Goal: Submit feedback/report problem

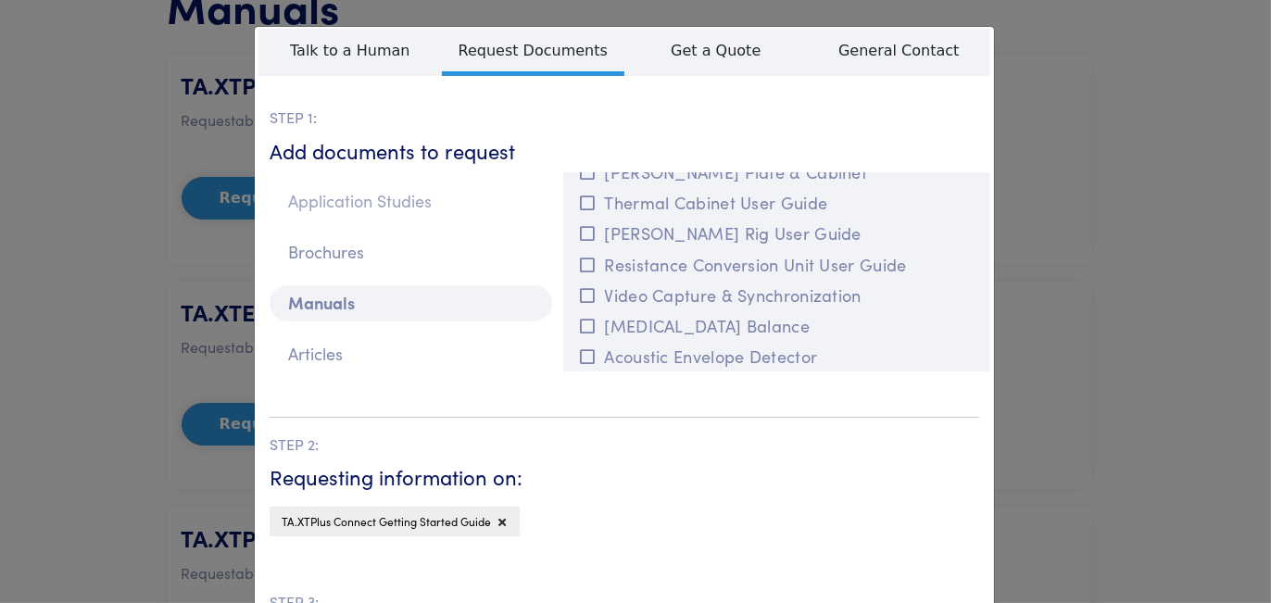
click at [399, 220] on p "Application Studies" at bounding box center [411, 201] width 283 height 36
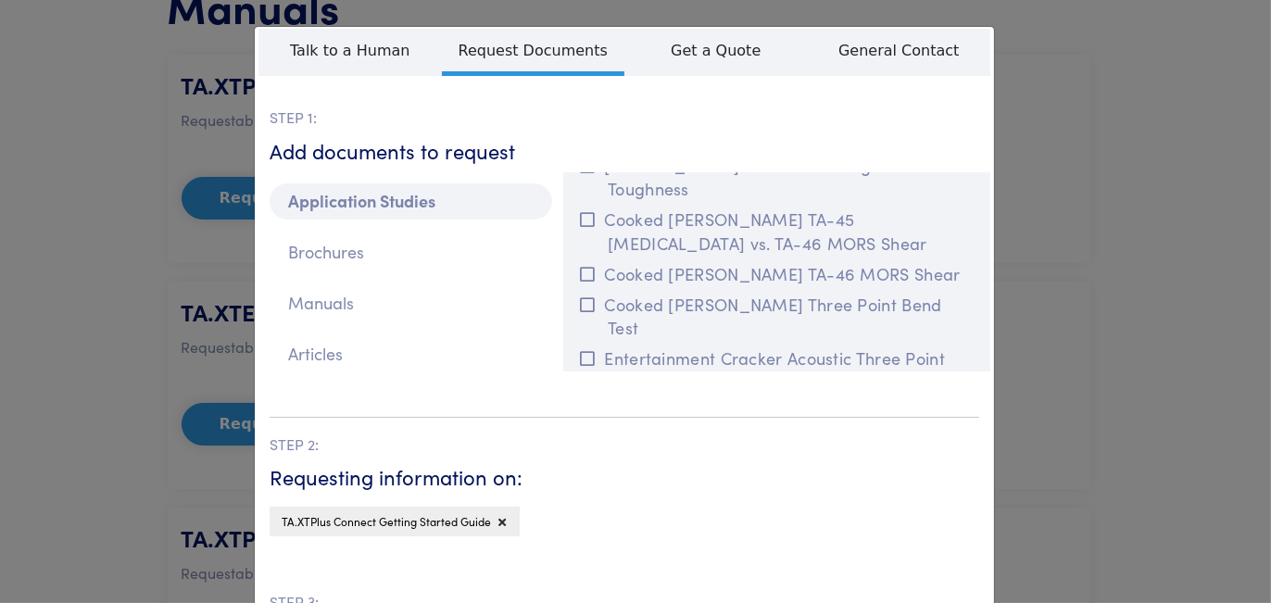
scroll to position [7143, 0]
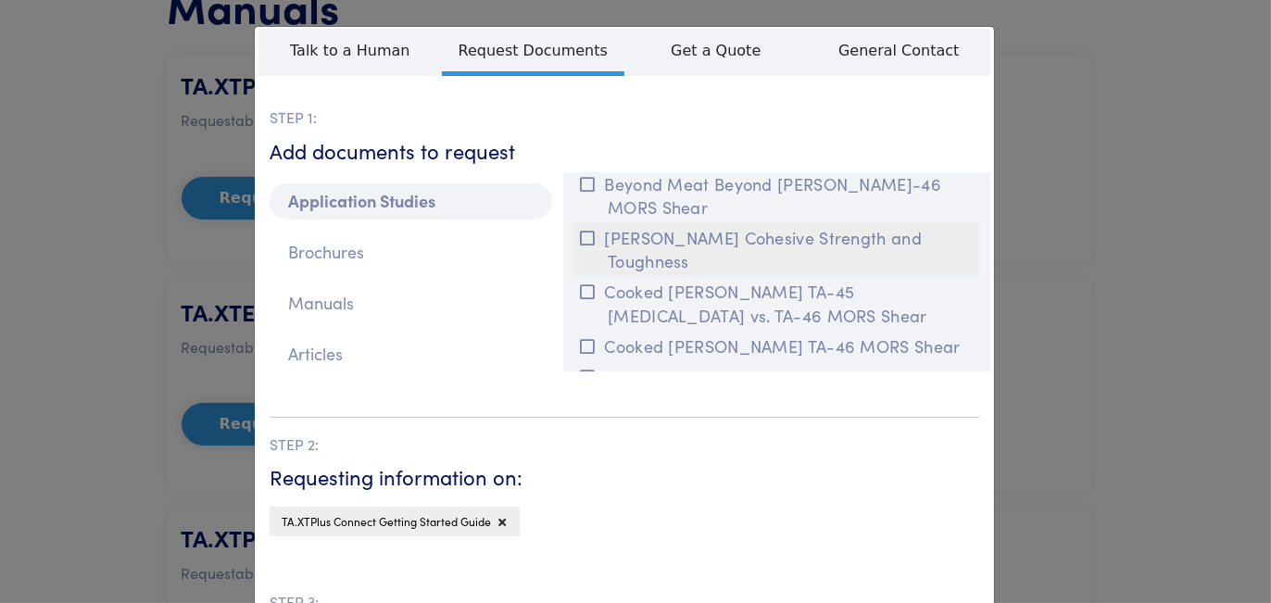
click at [632, 276] on button "B[PERSON_NAME]Cohesive Strength and Toughness" at bounding box center [776, 249] width 405 height 54
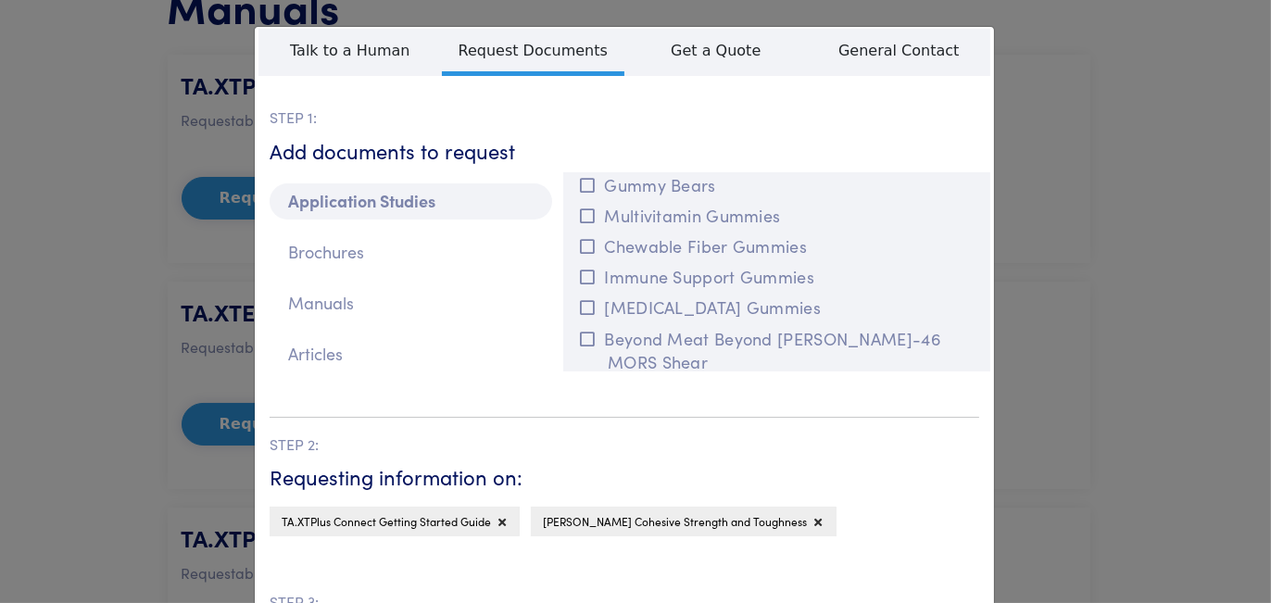
scroll to position [6957, 0]
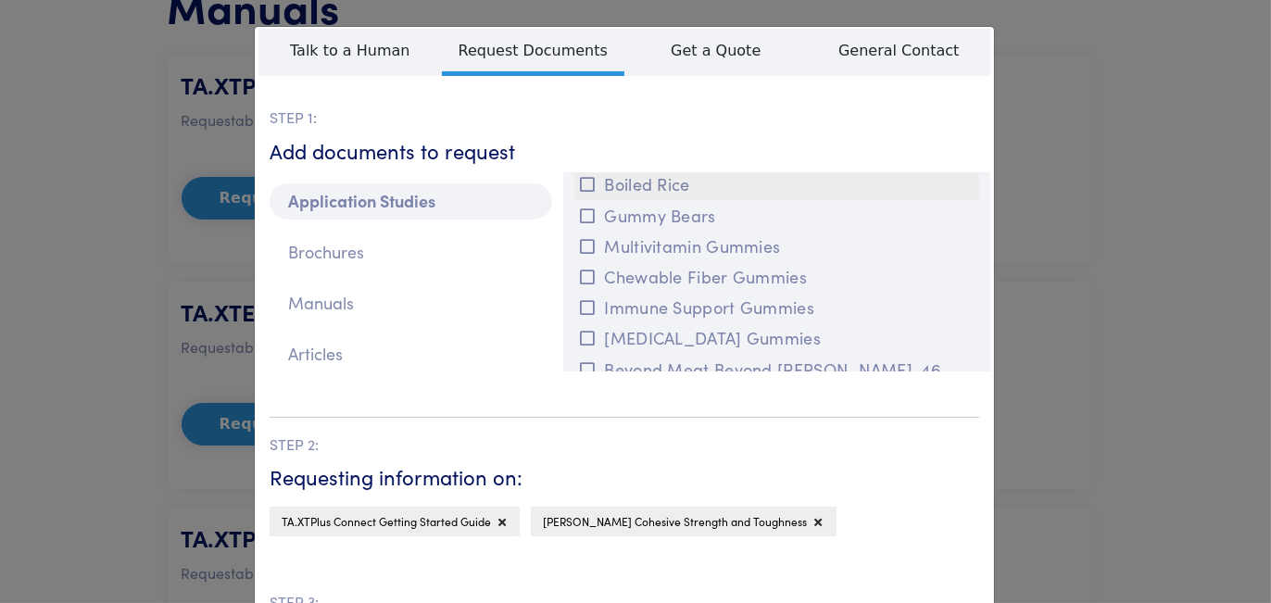
click at [622, 199] on button "Boiled Rice" at bounding box center [776, 184] width 405 height 31
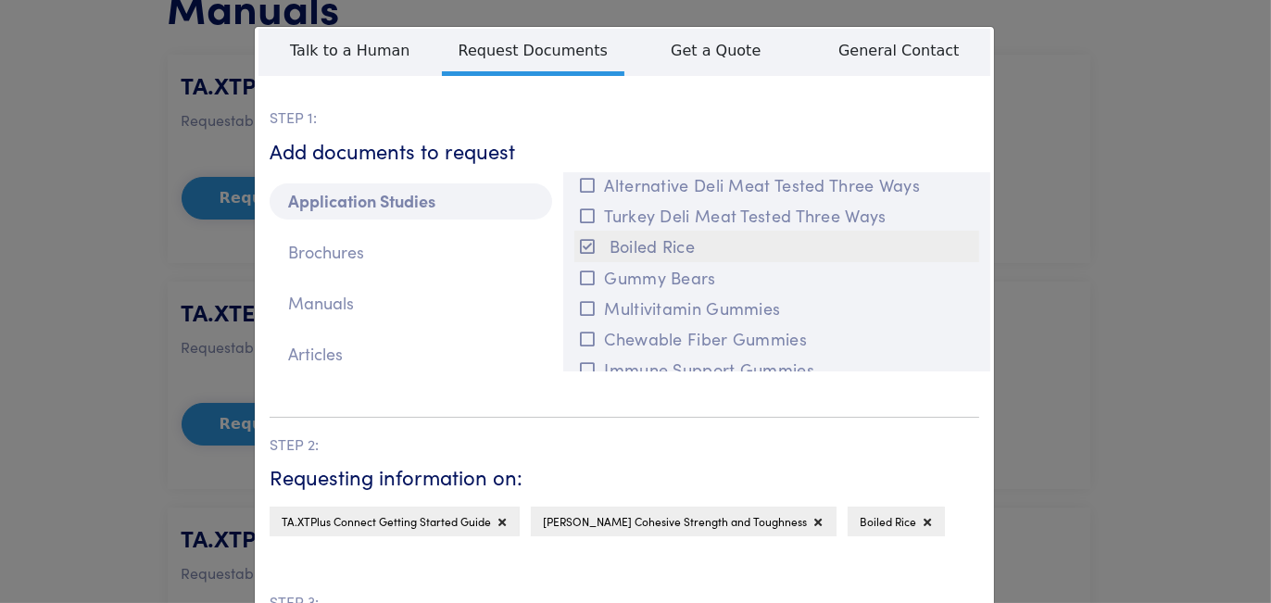
scroll to position [6865, 0]
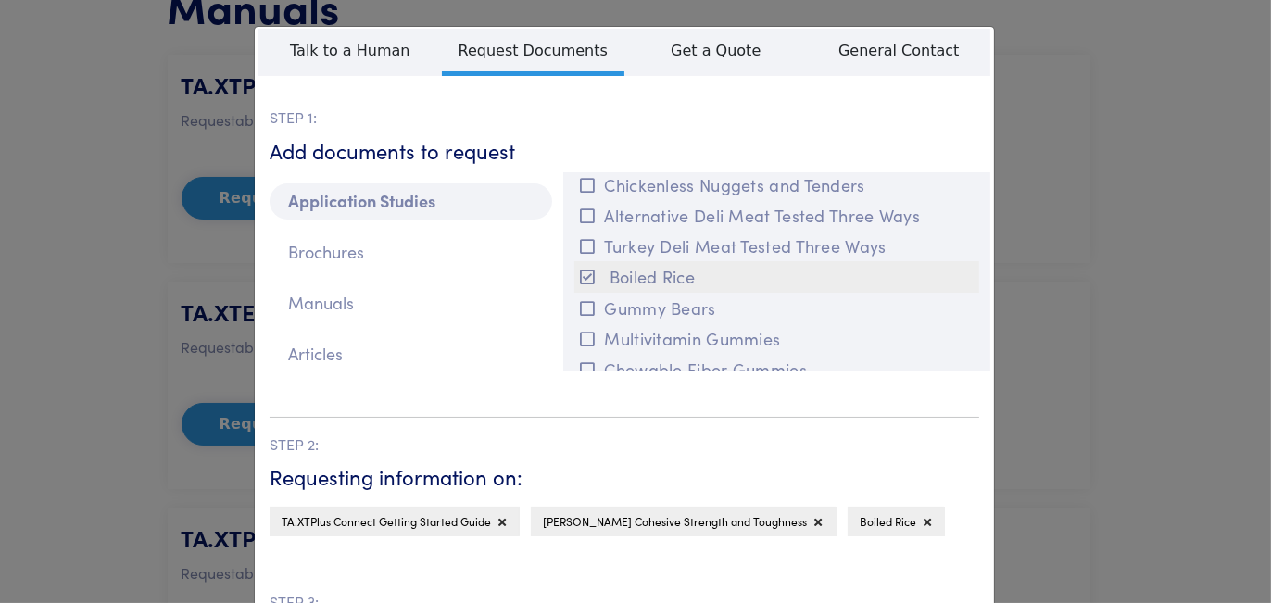
click at [622, 200] on button "Chickenless Nuggets and Tenders" at bounding box center [776, 185] width 405 height 31
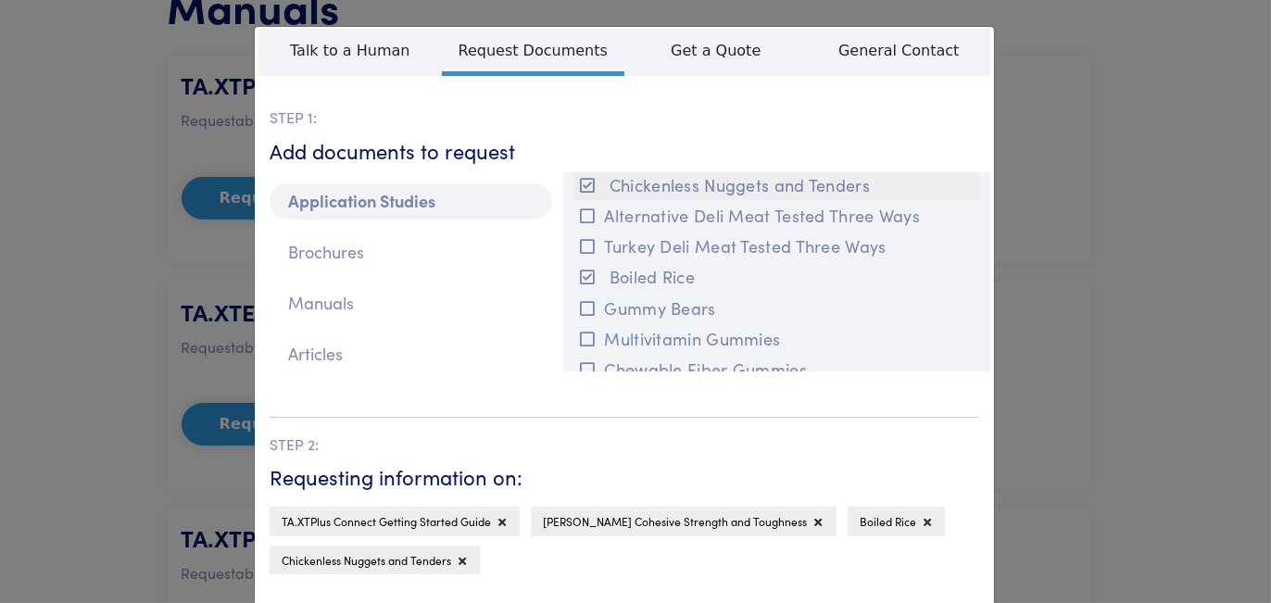
click at [623, 200] on button "Chickenless Nuggets and Tenders" at bounding box center [776, 185] width 405 height 31
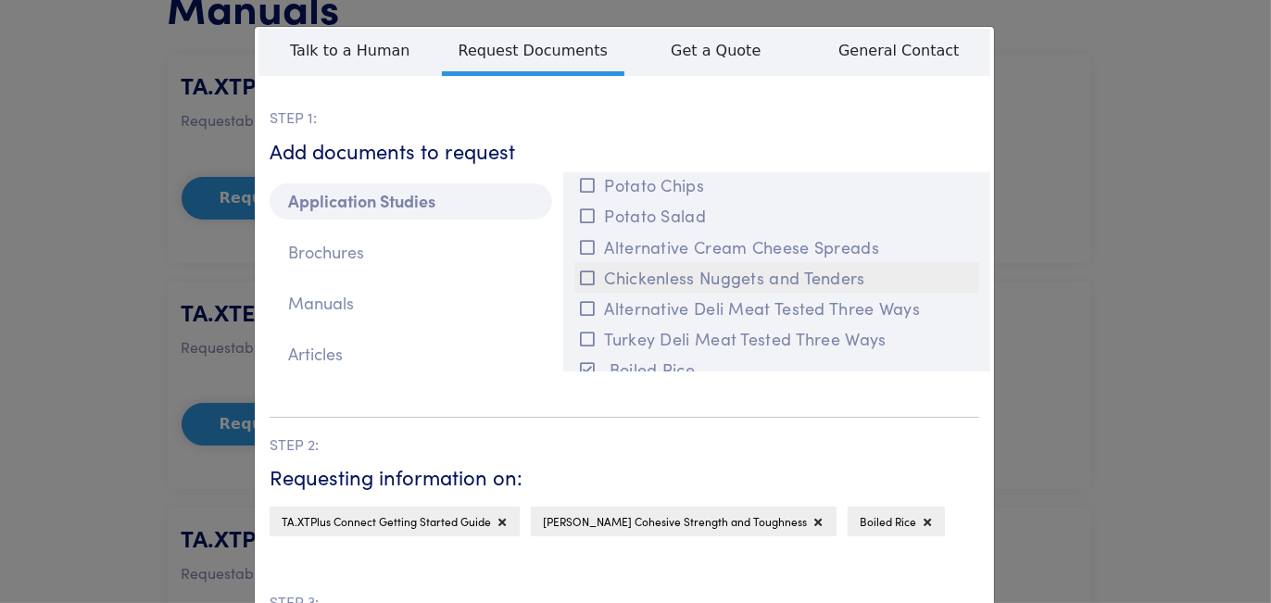
click at [585, 286] on icon at bounding box center [587, 278] width 15 height 17
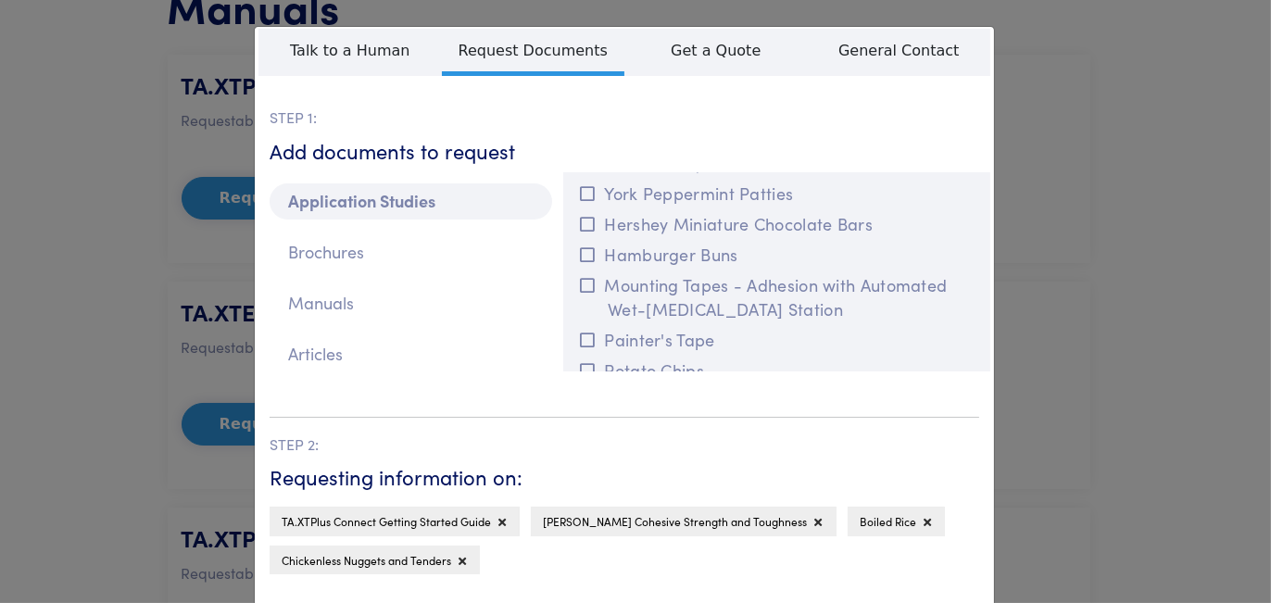
scroll to position [6494, 0]
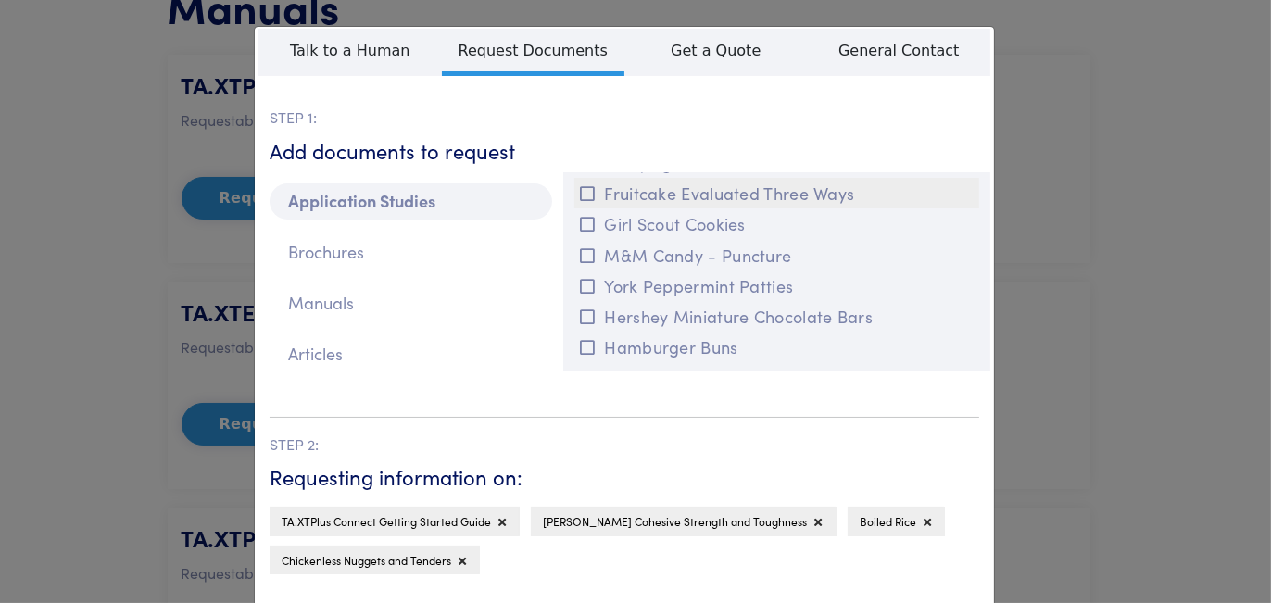
click at [666, 208] on button "Fruitcake Evaluated Three Ways" at bounding box center [776, 193] width 405 height 31
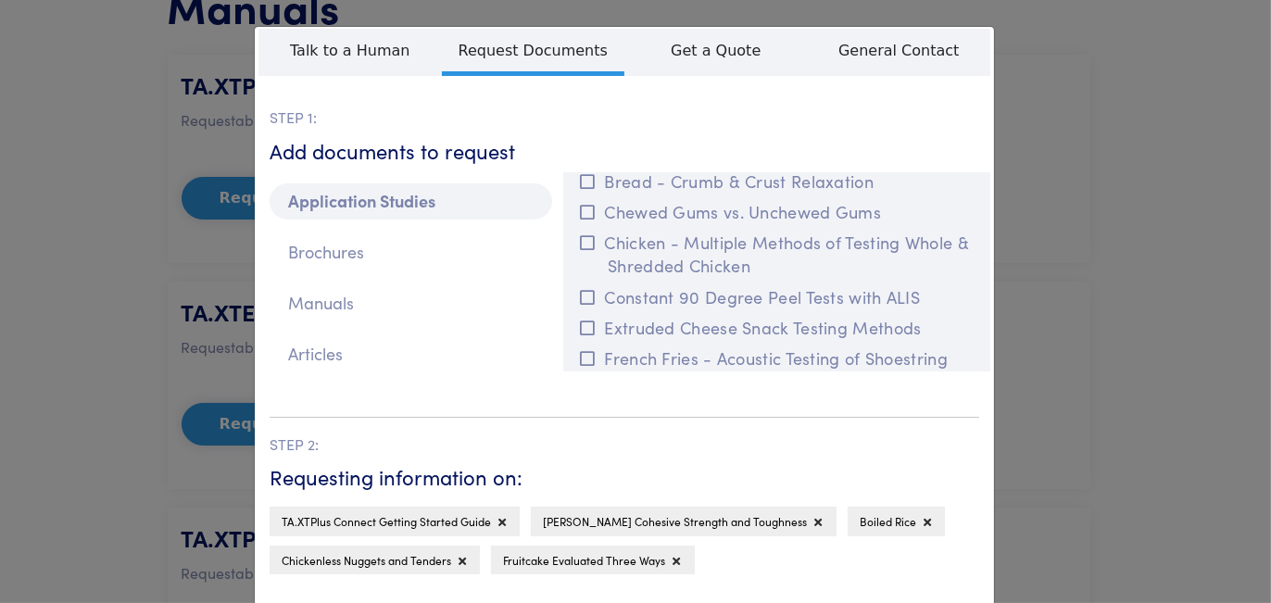
scroll to position [5105, 0]
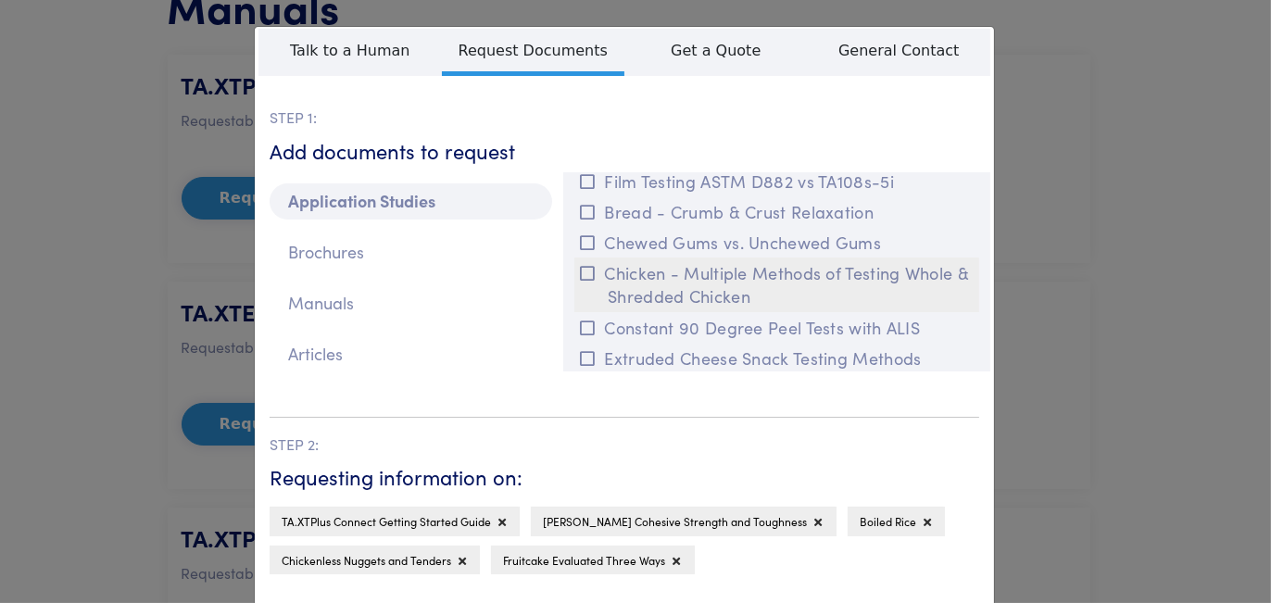
click at [650, 311] on button "Chicken - Multiple Methods of Testing Whole & Shredded Chicken" at bounding box center [776, 285] width 405 height 54
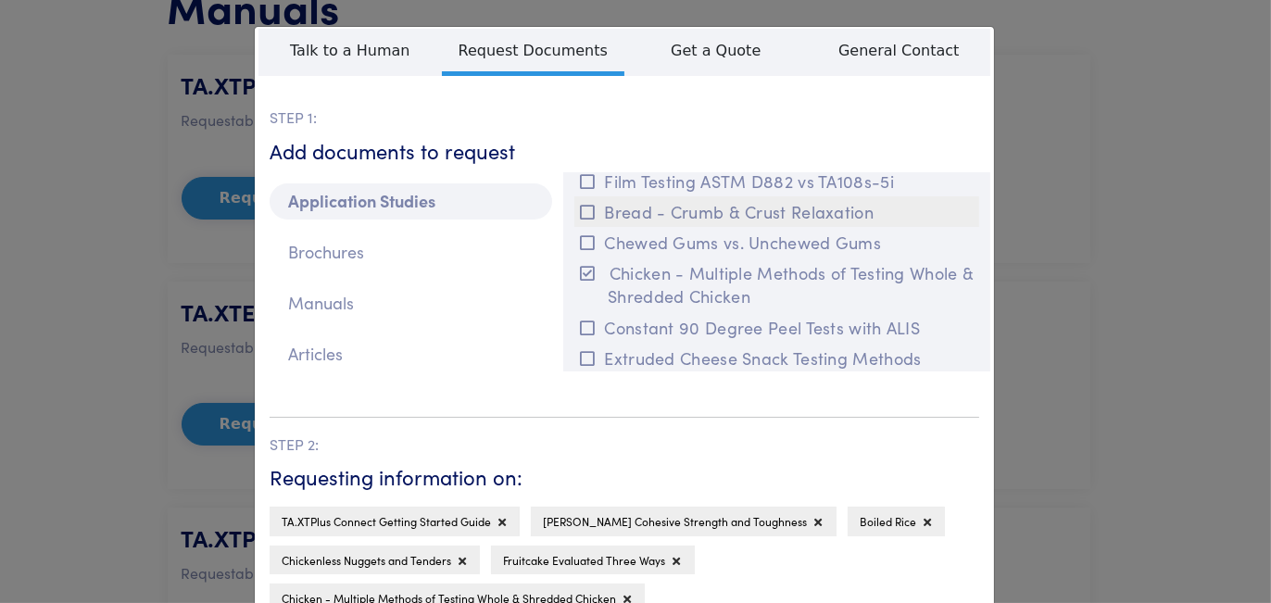
click at [672, 227] on button "Bread - Crumb & Crust Relaxation" at bounding box center [776, 211] width 405 height 31
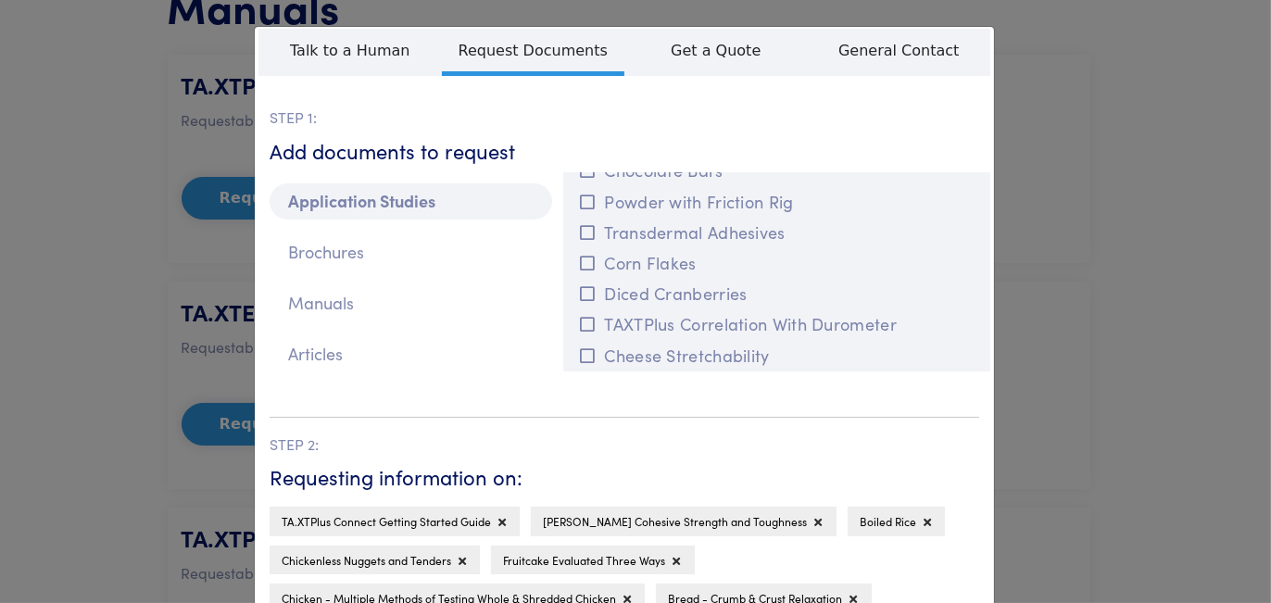
scroll to position [4363, 0]
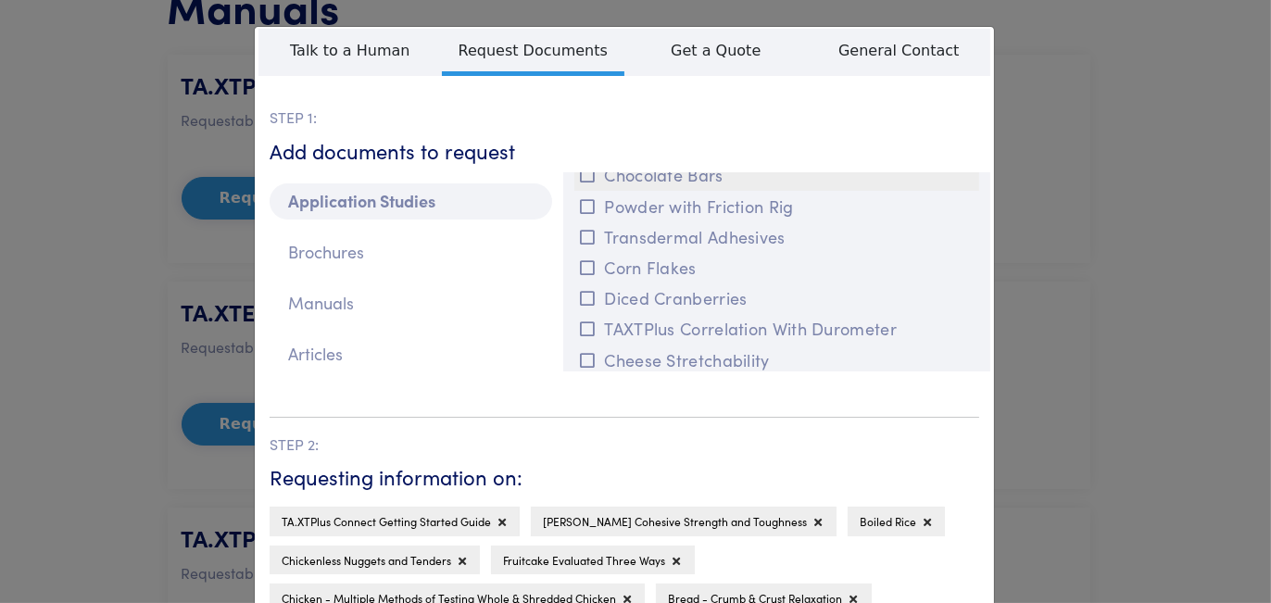
click at [686, 190] on button "Chocolate Bars" at bounding box center [776, 174] width 405 height 31
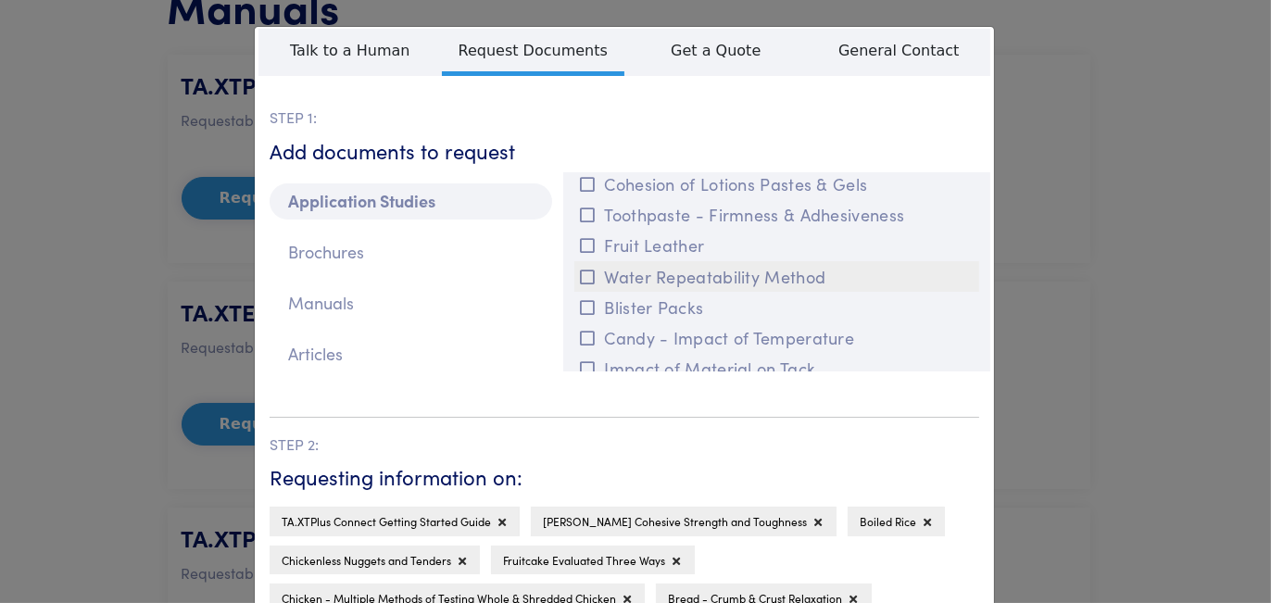
scroll to position [3993, 0]
click at [626, 260] on button "Fruit Leather" at bounding box center [776, 245] width 405 height 31
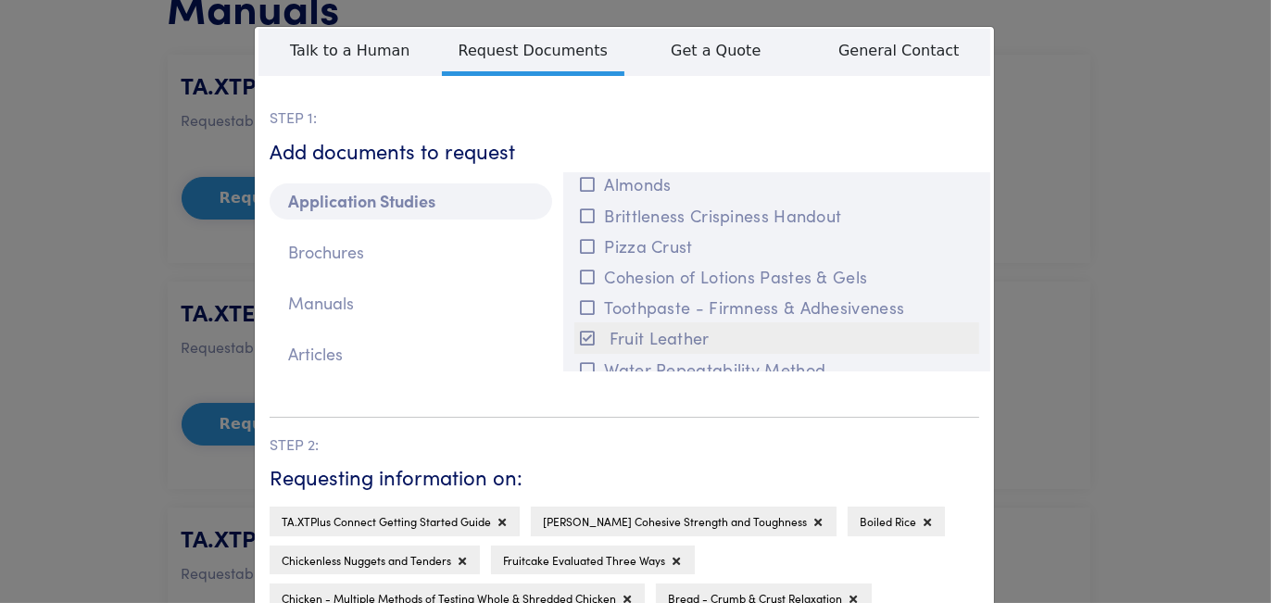
scroll to position [3808, 0]
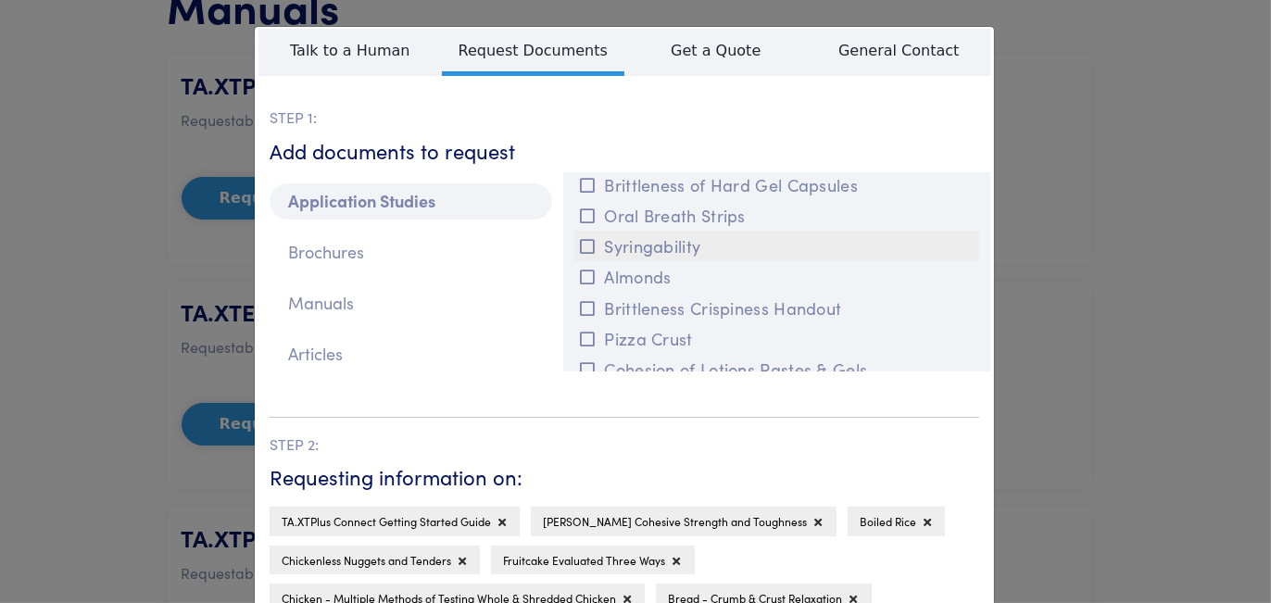
click at [653, 261] on button "Syringability" at bounding box center [776, 246] width 405 height 31
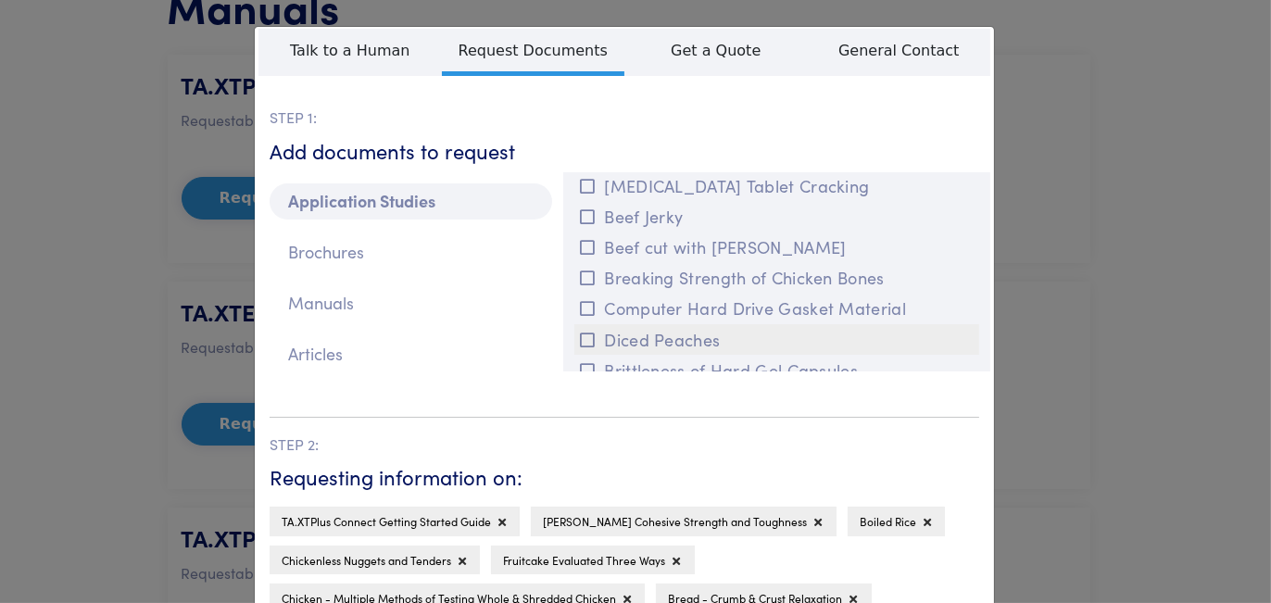
scroll to position [3530, 0]
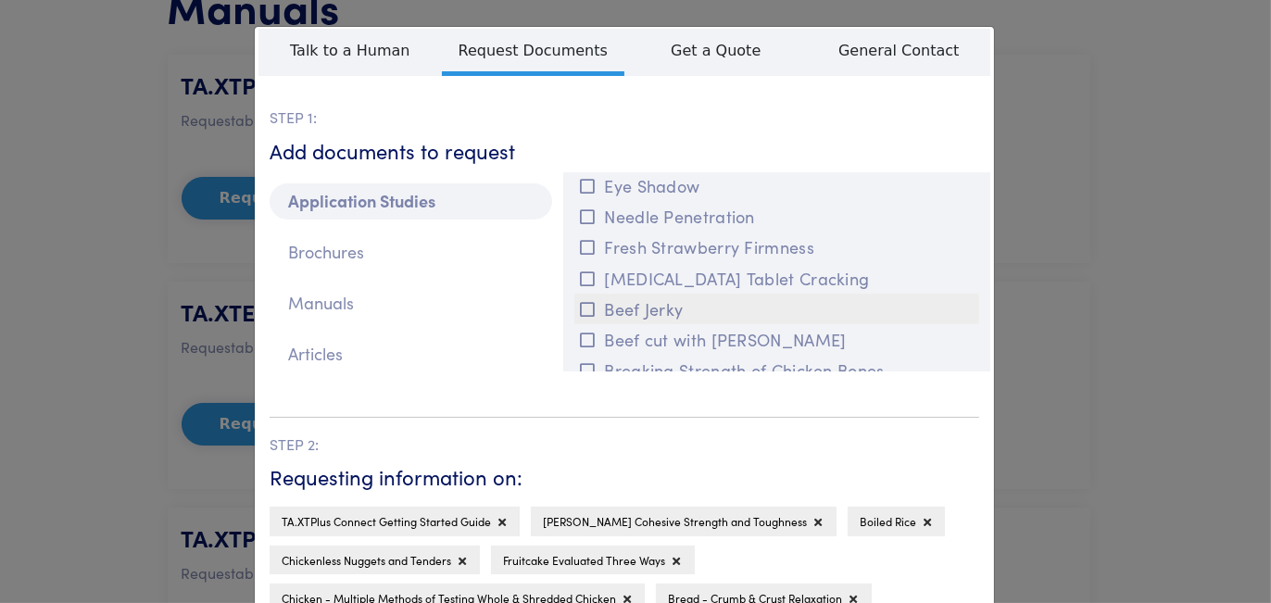
click at [632, 324] on button "Beef Jerky" at bounding box center [776, 309] width 405 height 31
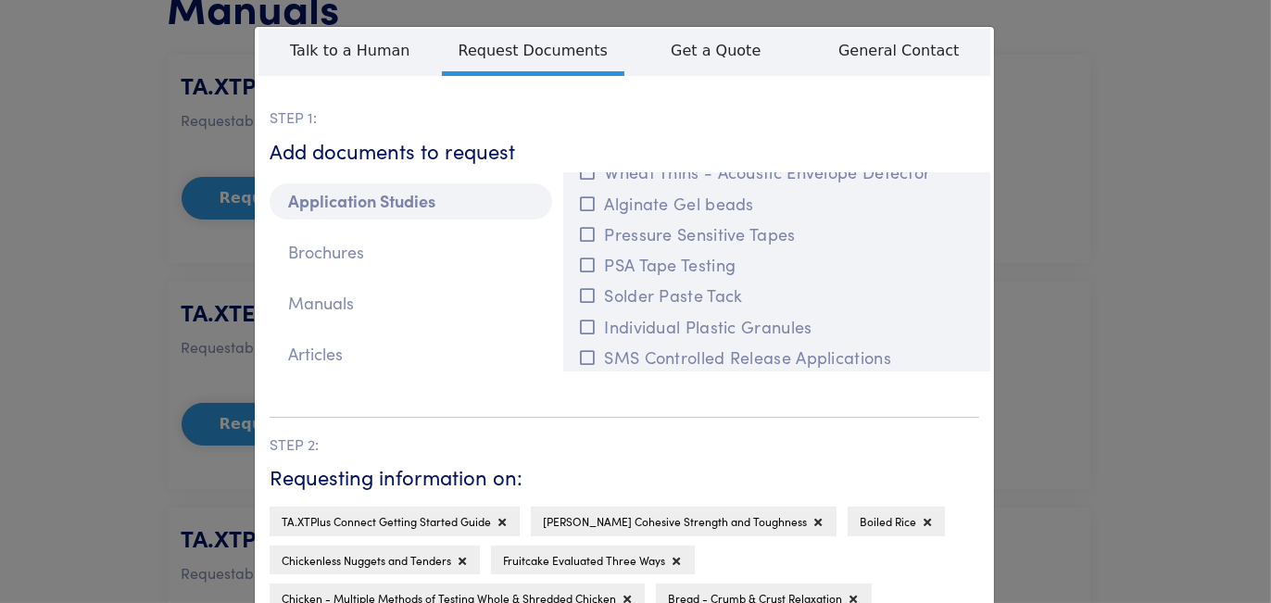
scroll to position [2789, 0]
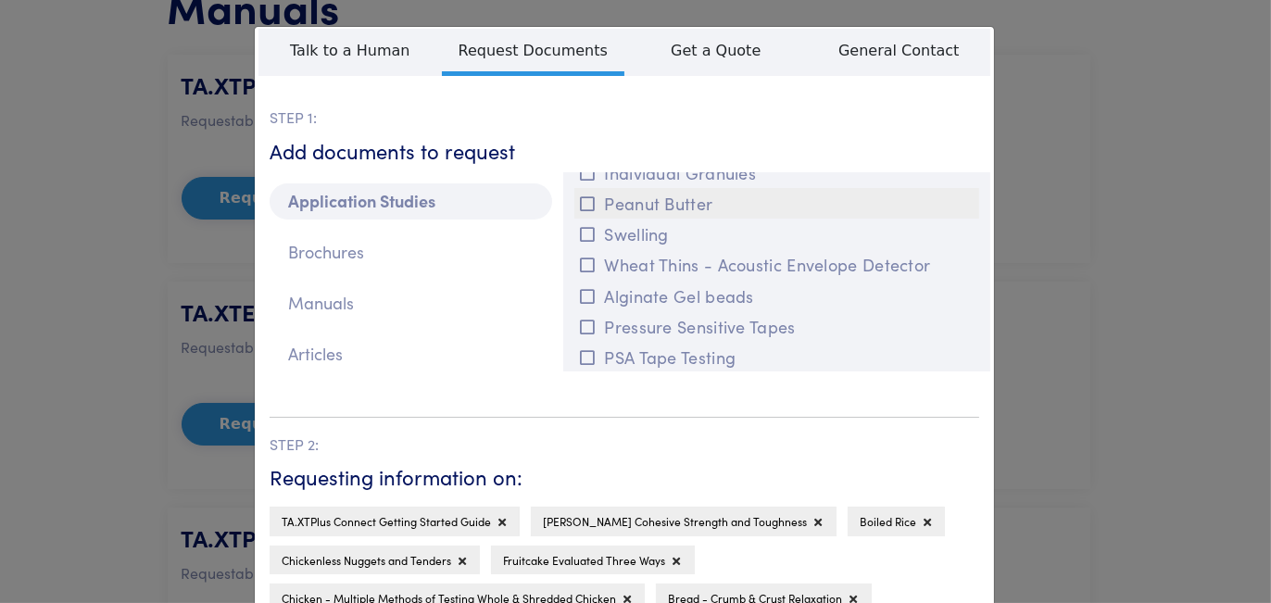
click at [661, 219] on button "Peanut Butter" at bounding box center [776, 203] width 405 height 31
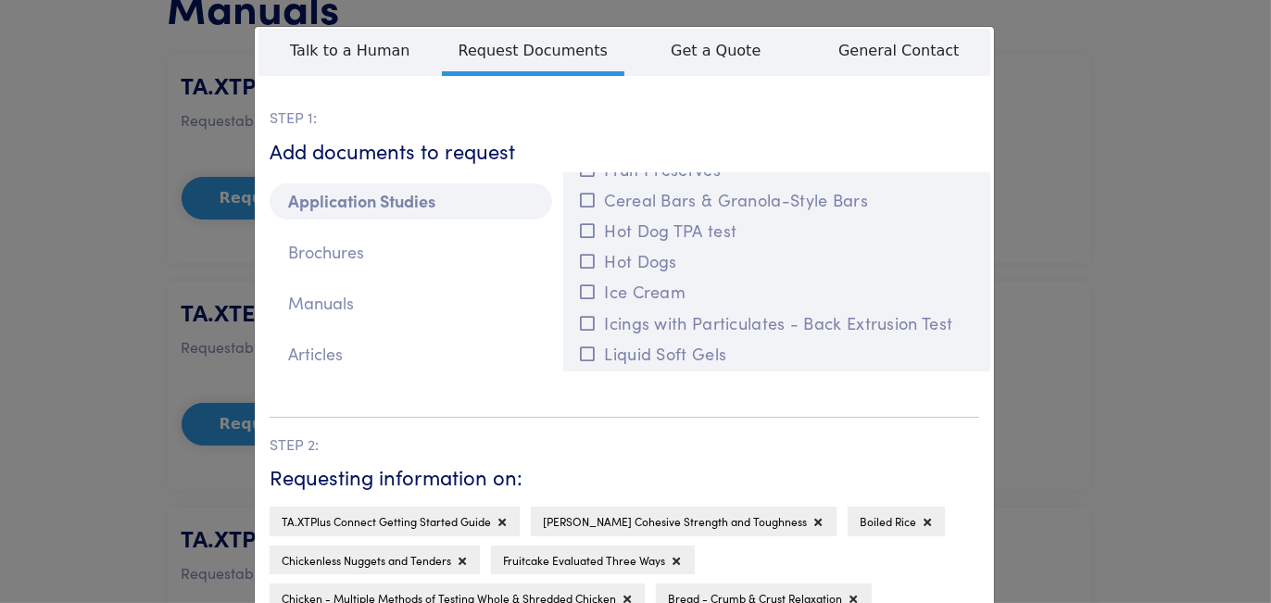
scroll to position [1399, 0]
click at [652, 277] on button "Hot Dogs" at bounding box center [776, 261] width 405 height 31
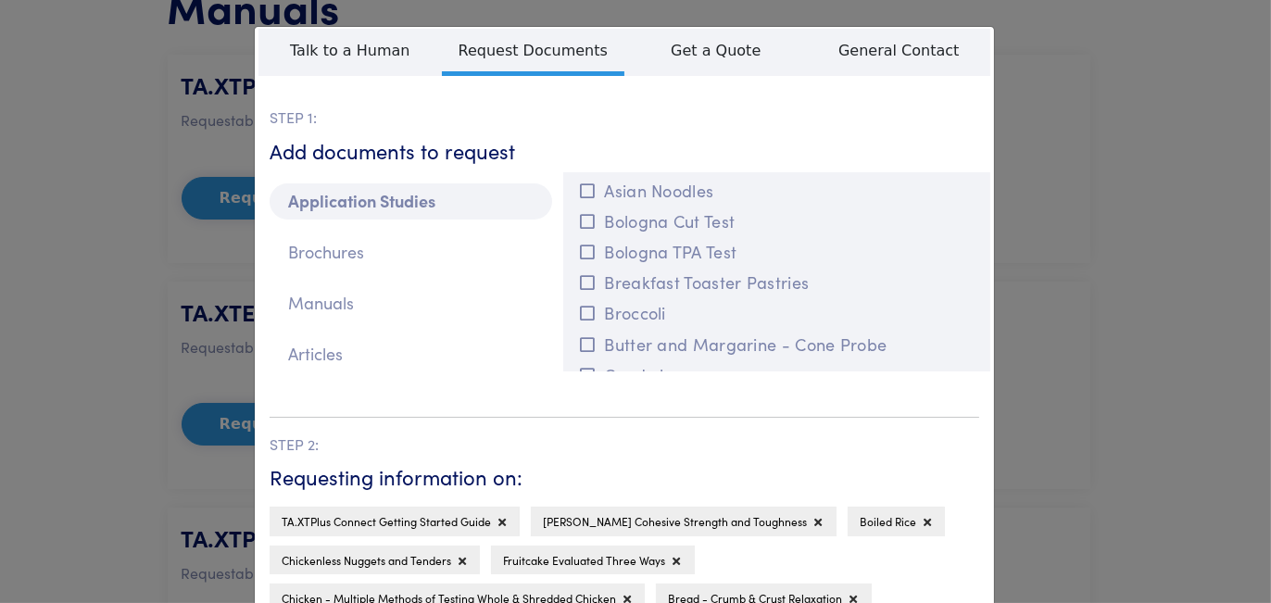
scroll to position [750, 0]
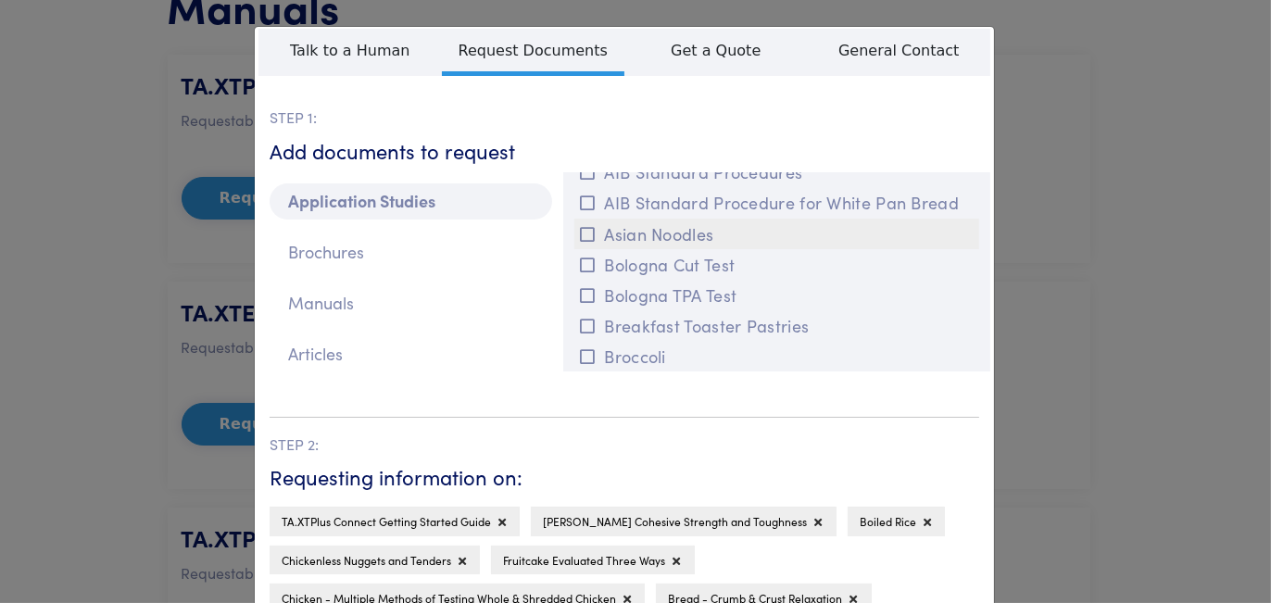
click at [652, 249] on button "Asian Noodles" at bounding box center [776, 234] width 405 height 31
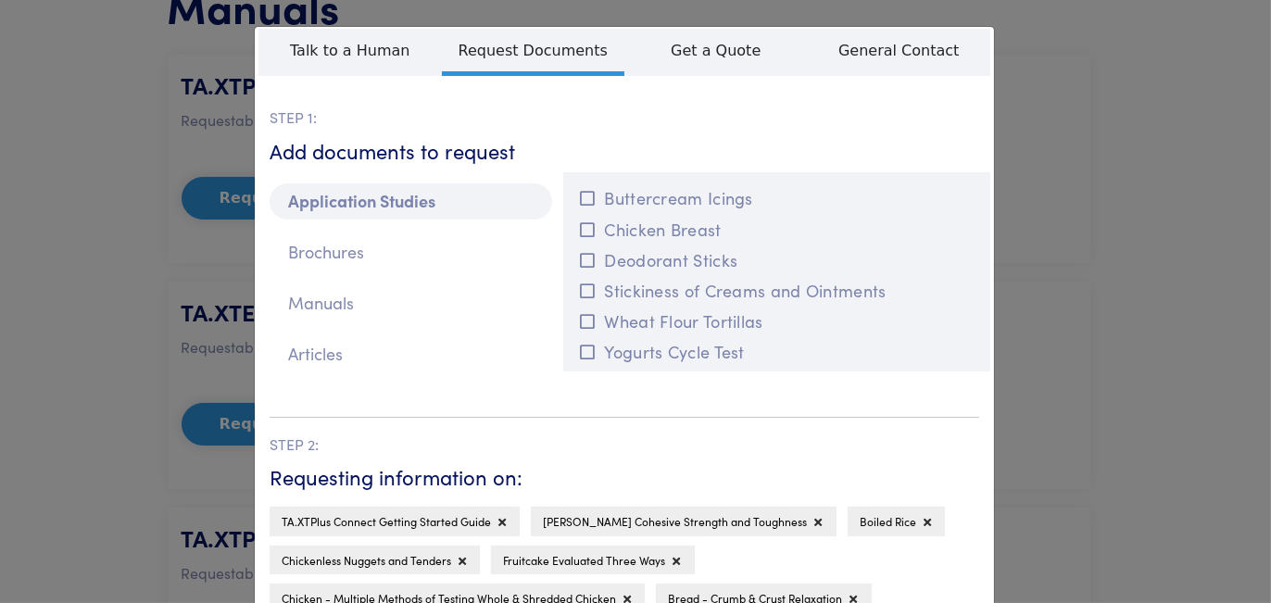
scroll to position [0, 0]
click at [604, 246] on button "Chicken Breast" at bounding box center [776, 230] width 405 height 31
click at [387, 271] on p "Brochures" at bounding box center [411, 252] width 283 height 36
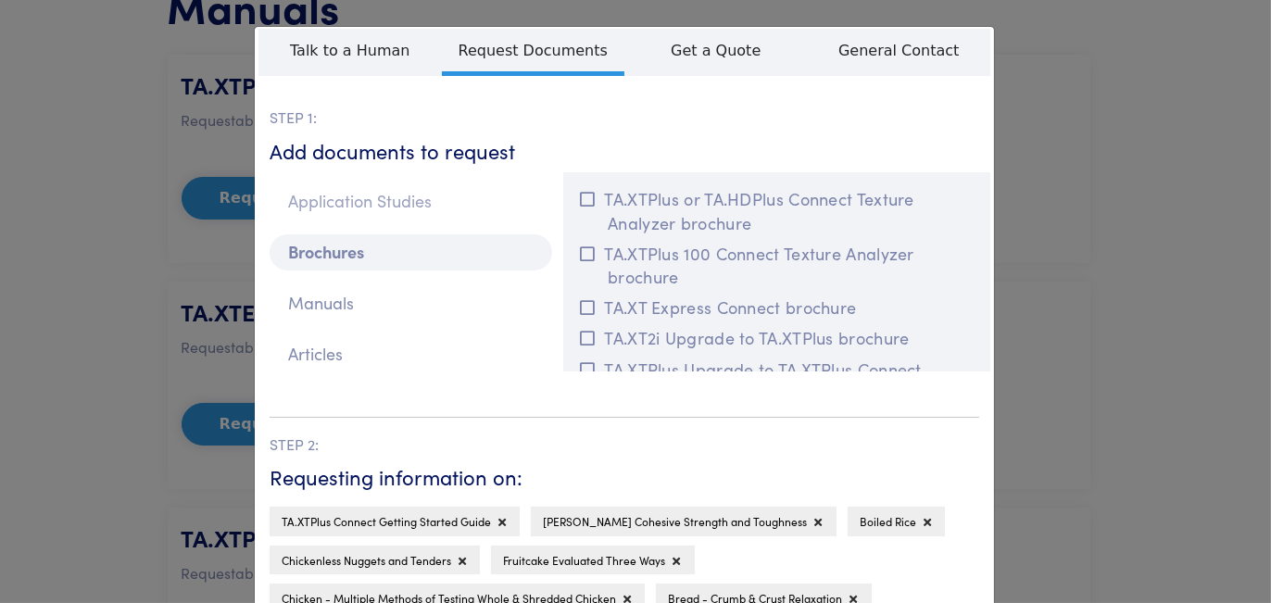
click at [442, 218] on p "Application Studies" at bounding box center [411, 201] width 283 height 36
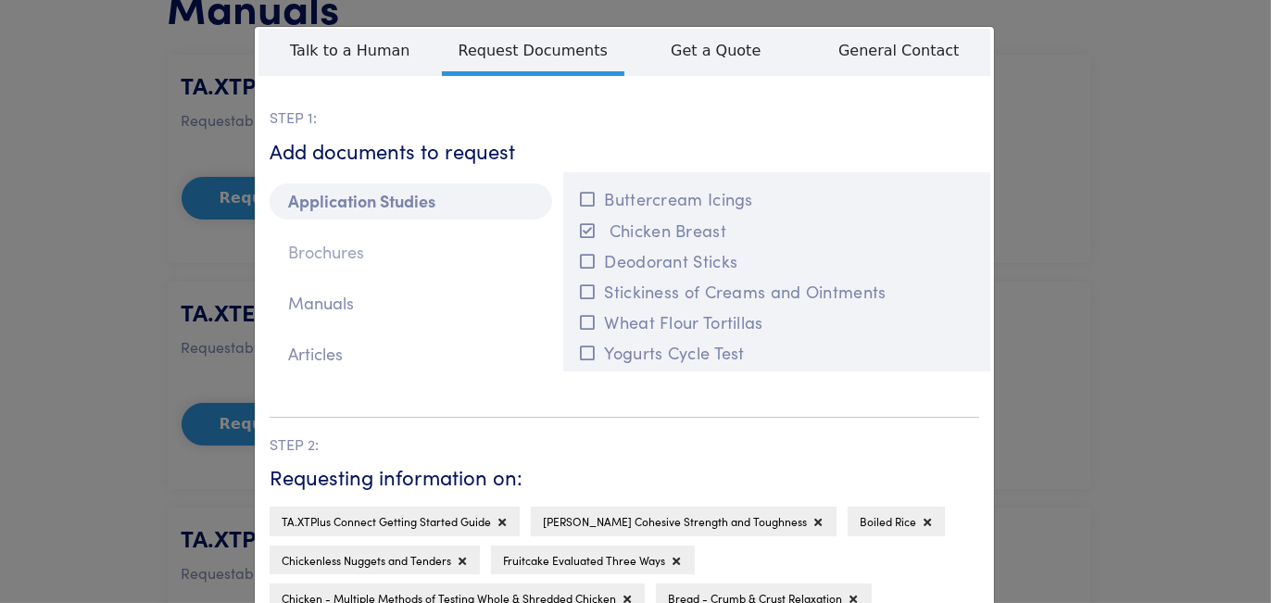
click at [429, 258] on p "Brochures" at bounding box center [411, 252] width 283 height 36
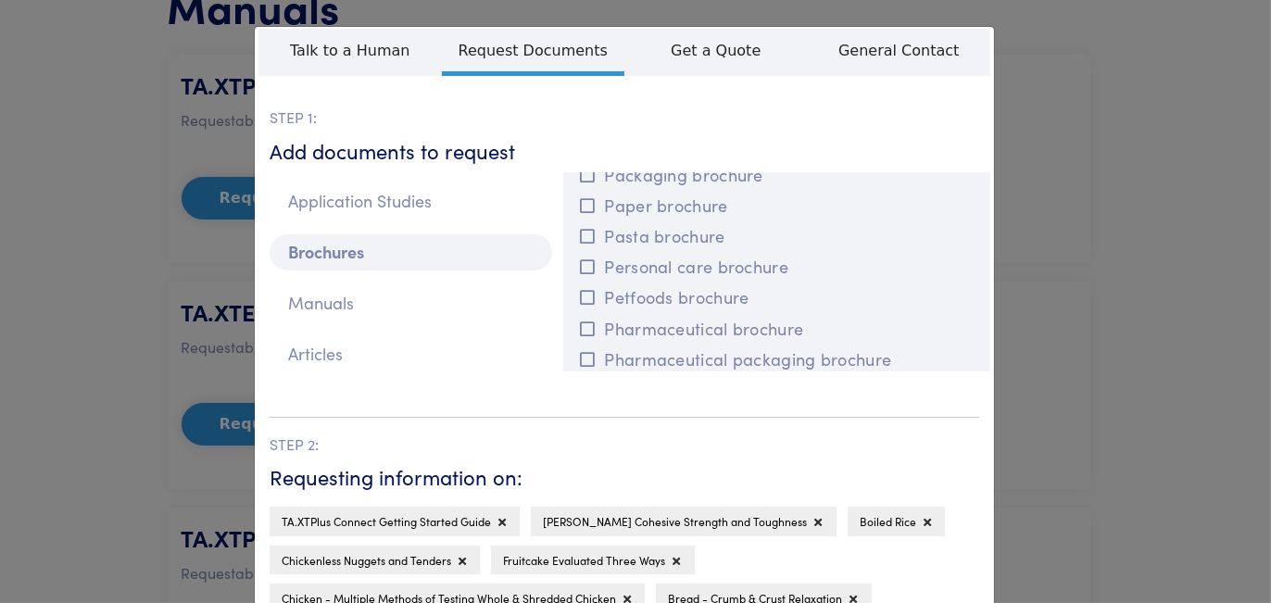
scroll to position [1743, 0]
click at [673, 372] on button "Snacks brochure" at bounding box center [776, 357] width 405 height 31
click at [603, 312] on button "Pasta brochure" at bounding box center [776, 297] width 405 height 31
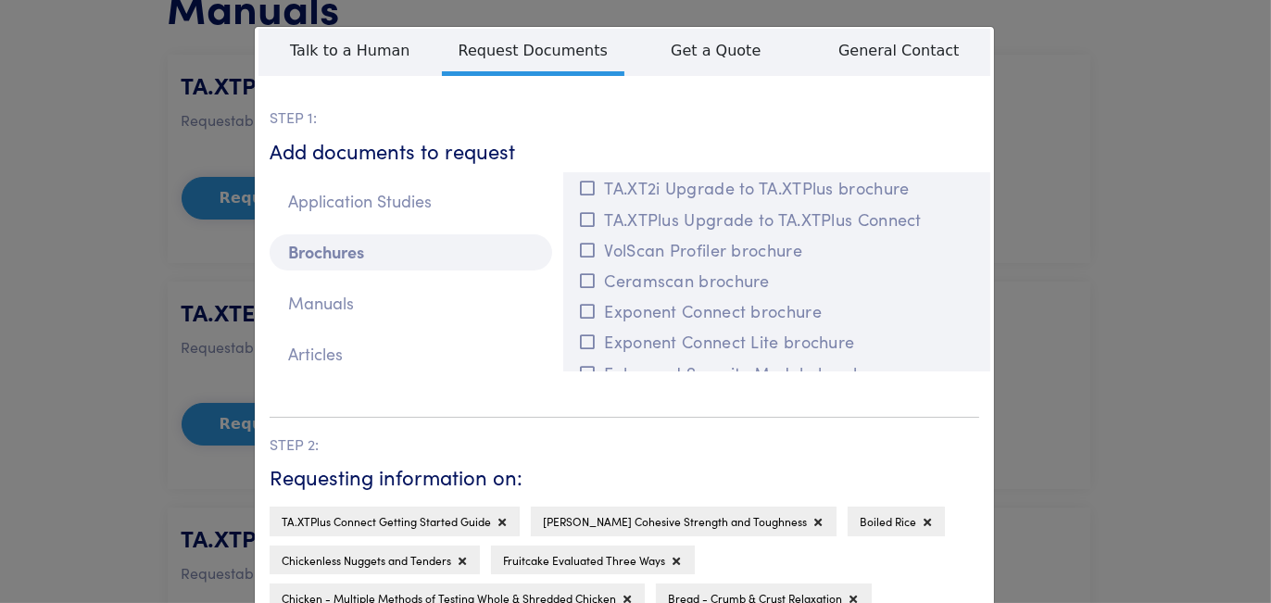
scroll to position [260, 0]
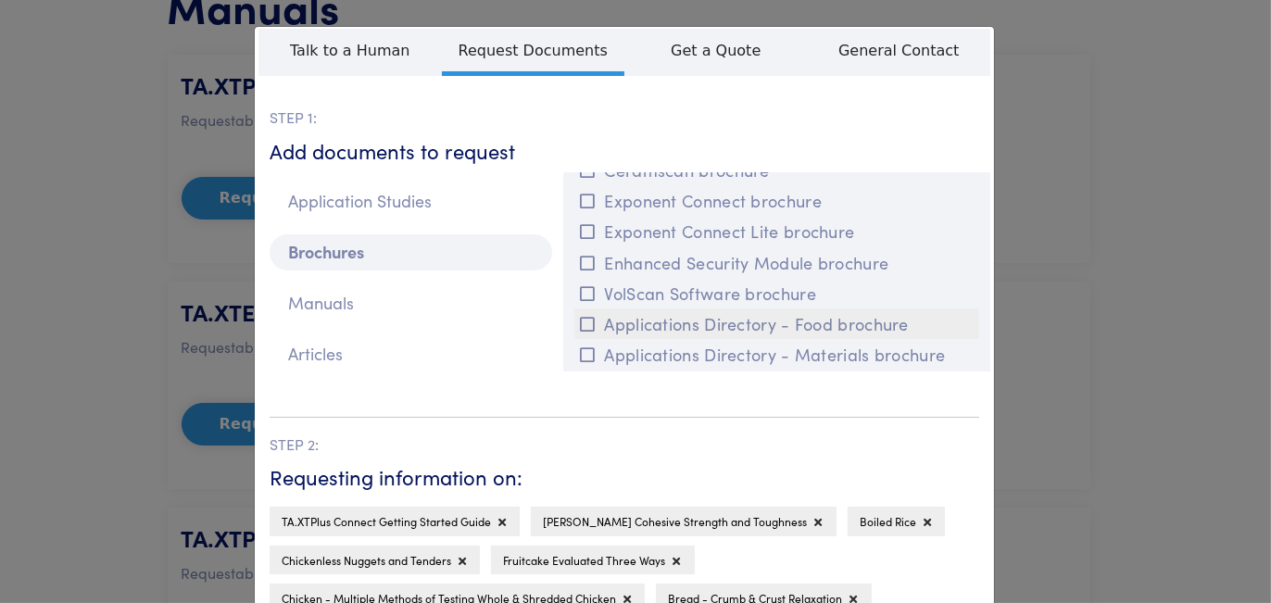
click at [598, 339] on button "Applications Directory - Food brochure" at bounding box center [776, 323] width 405 height 31
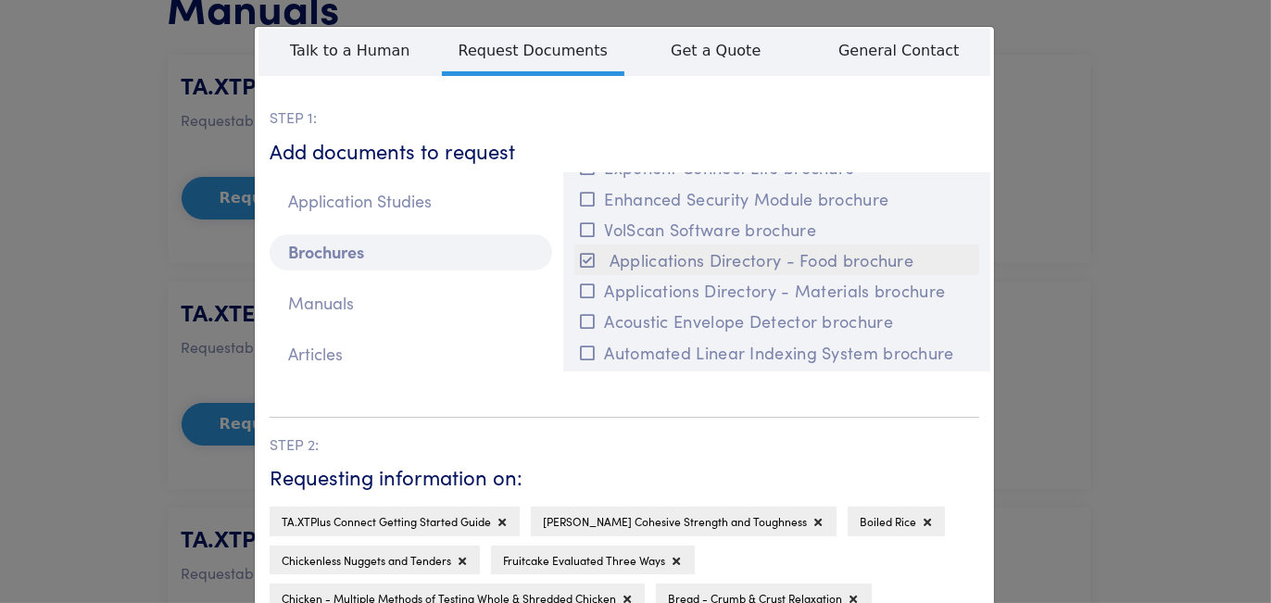
scroll to position [353, 0]
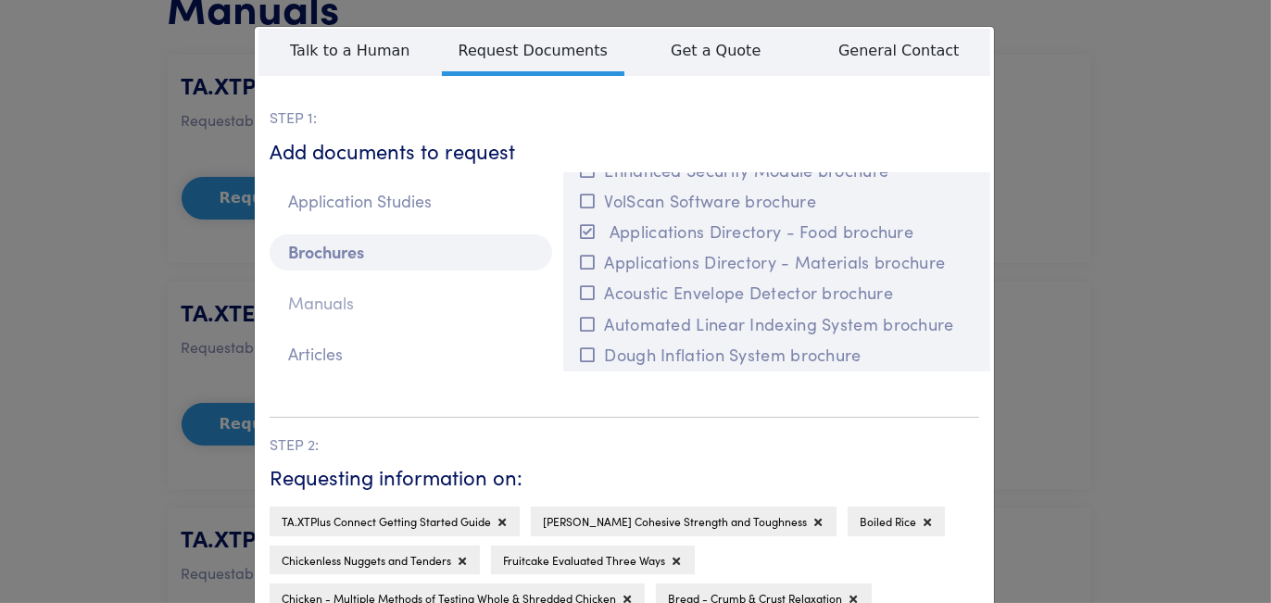
click at [473, 321] on p "Manuals" at bounding box center [411, 303] width 283 height 36
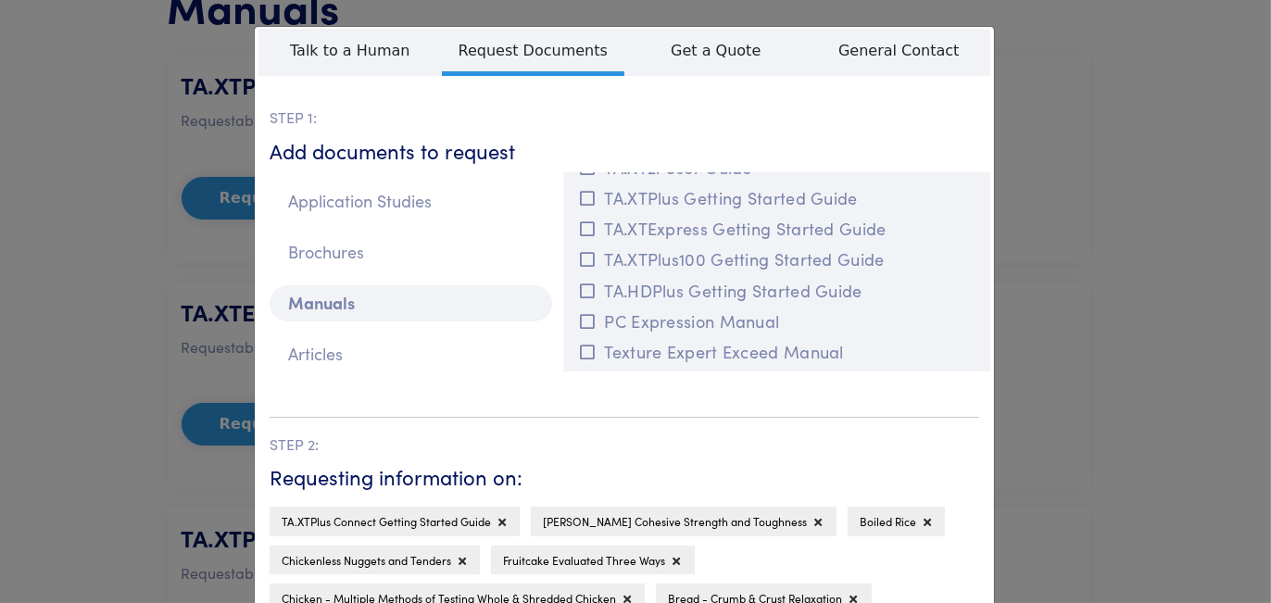
scroll to position [278, 0]
click at [690, 183] on button "TA.XTPlus Getting Started Guide" at bounding box center [776, 167] width 405 height 31
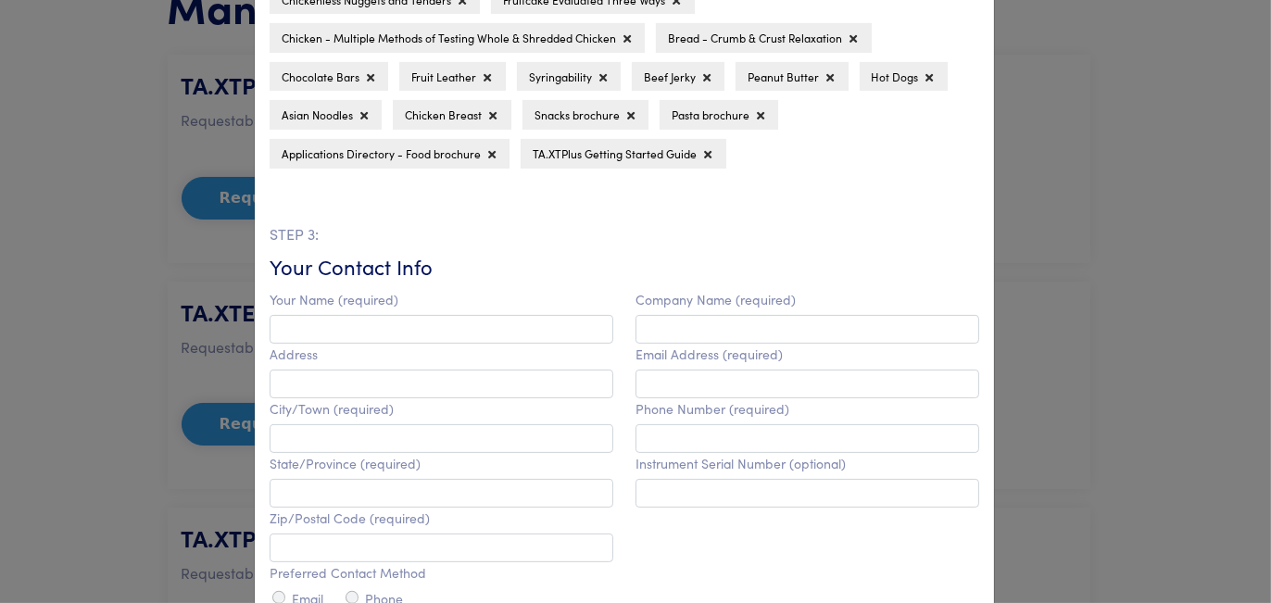
scroll to position [648, 0]
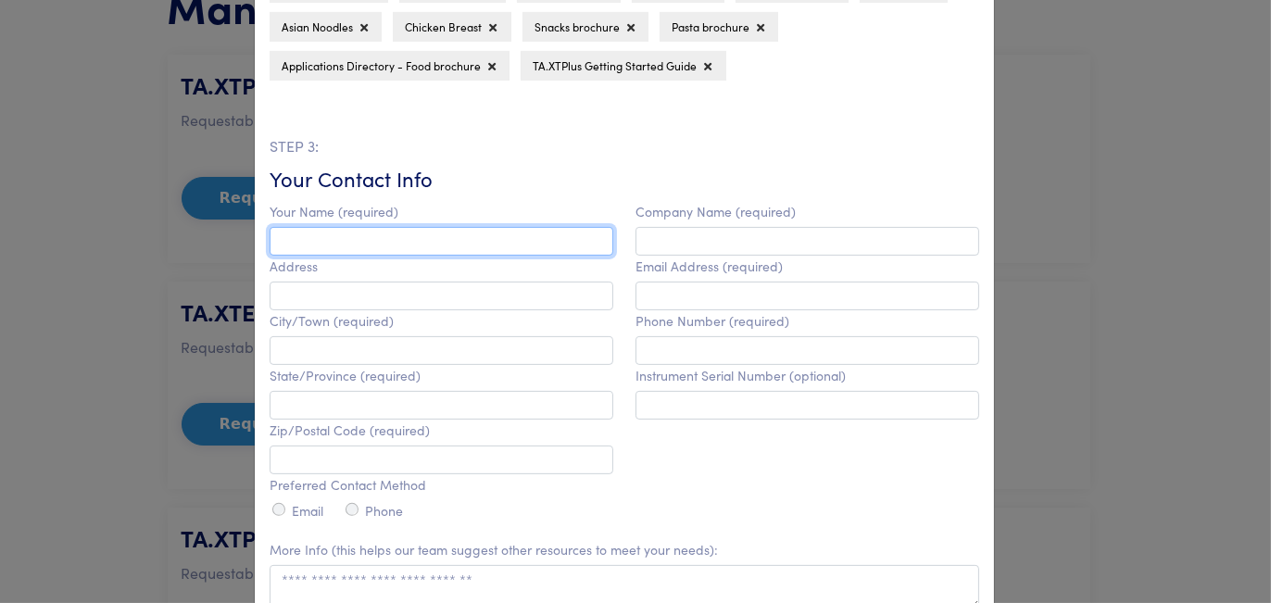
click at [494, 256] on input "text" at bounding box center [442, 241] width 344 height 29
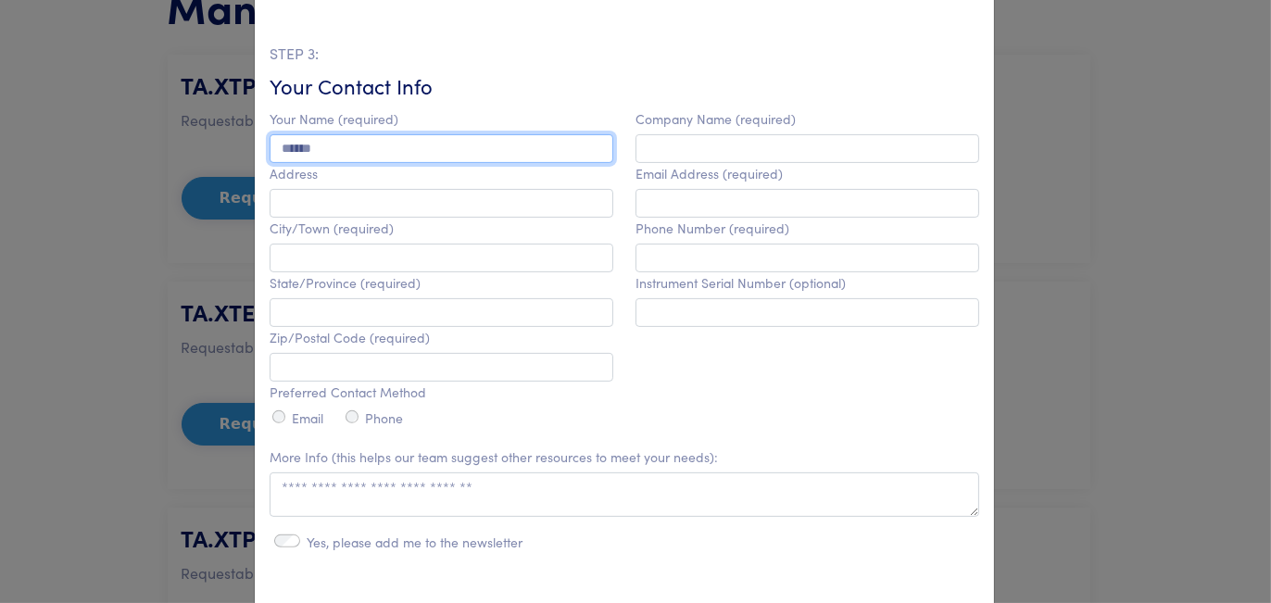
type input "******"
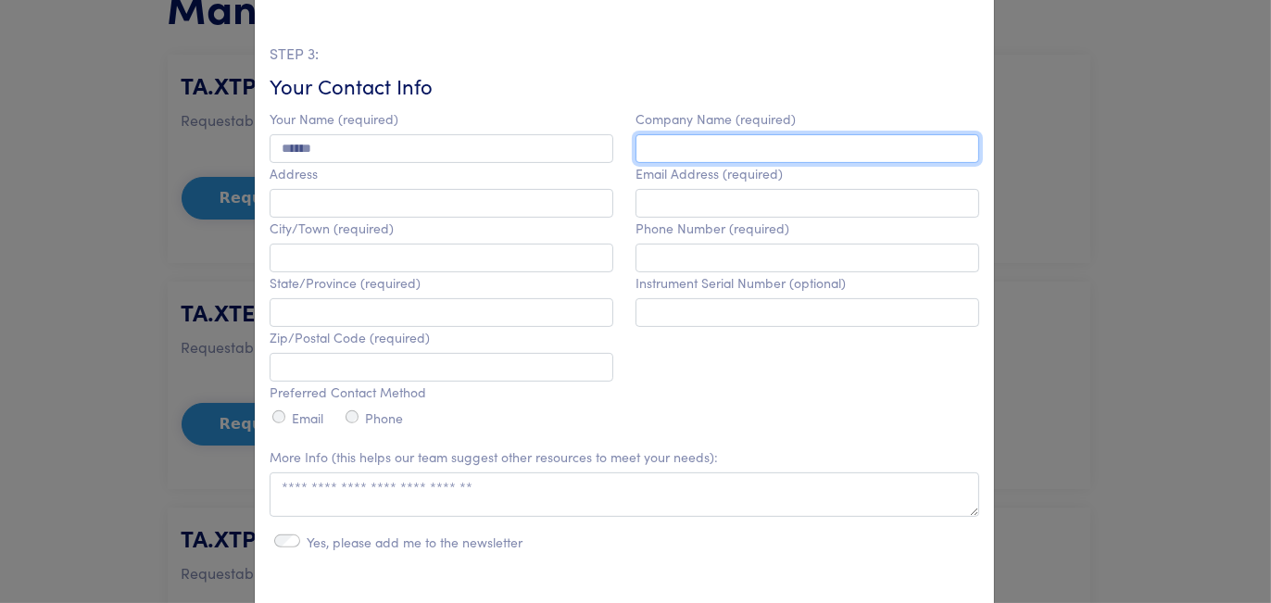
click at [646, 163] on input "text" at bounding box center [808, 148] width 344 height 29
type input "****"
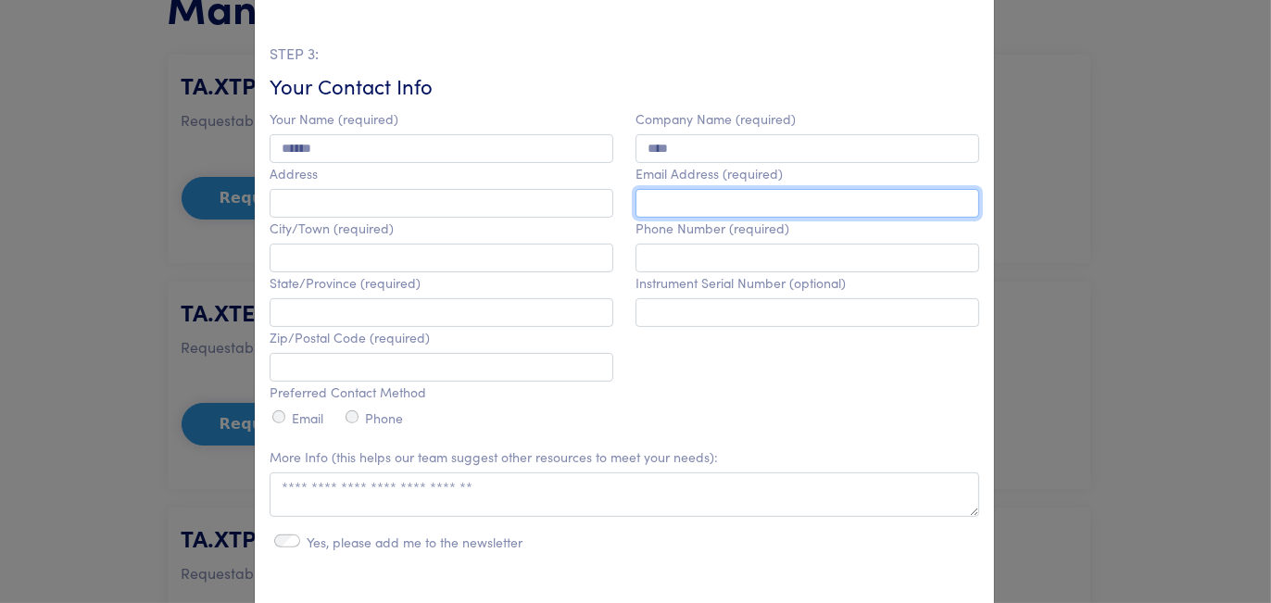
click at [703, 218] on input "email" at bounding box center [808, 203] width 344 height 29
type input "*"
type input "**********"
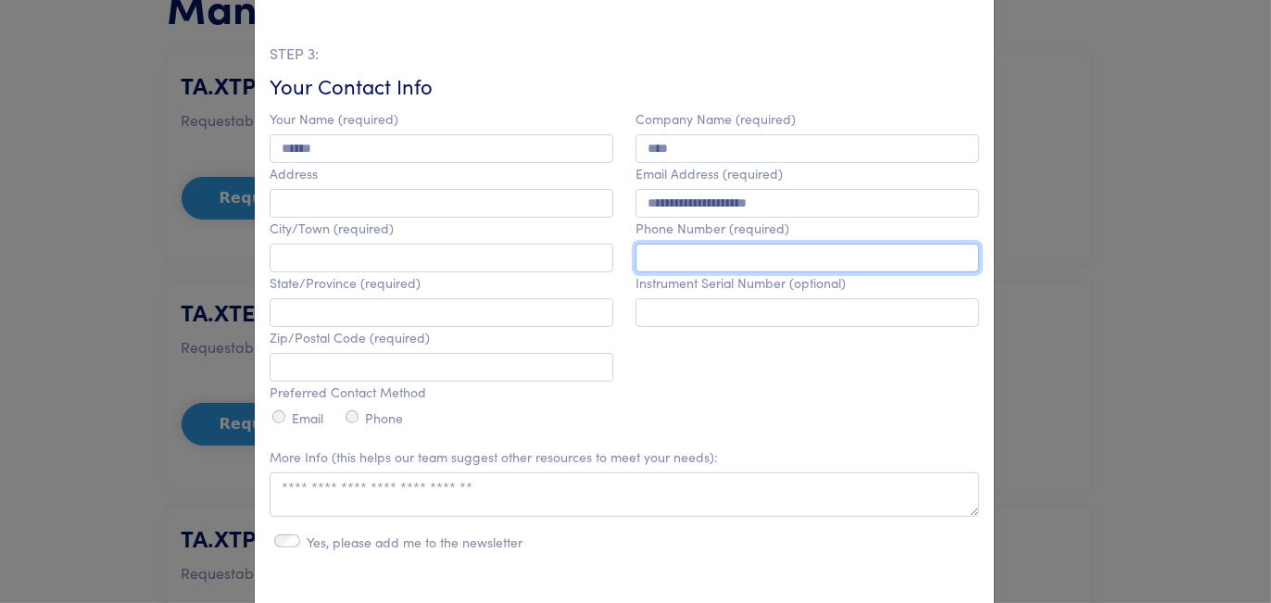
click at [721, 272] on input "text" at bounding box center [808, 258] width 344 height 29
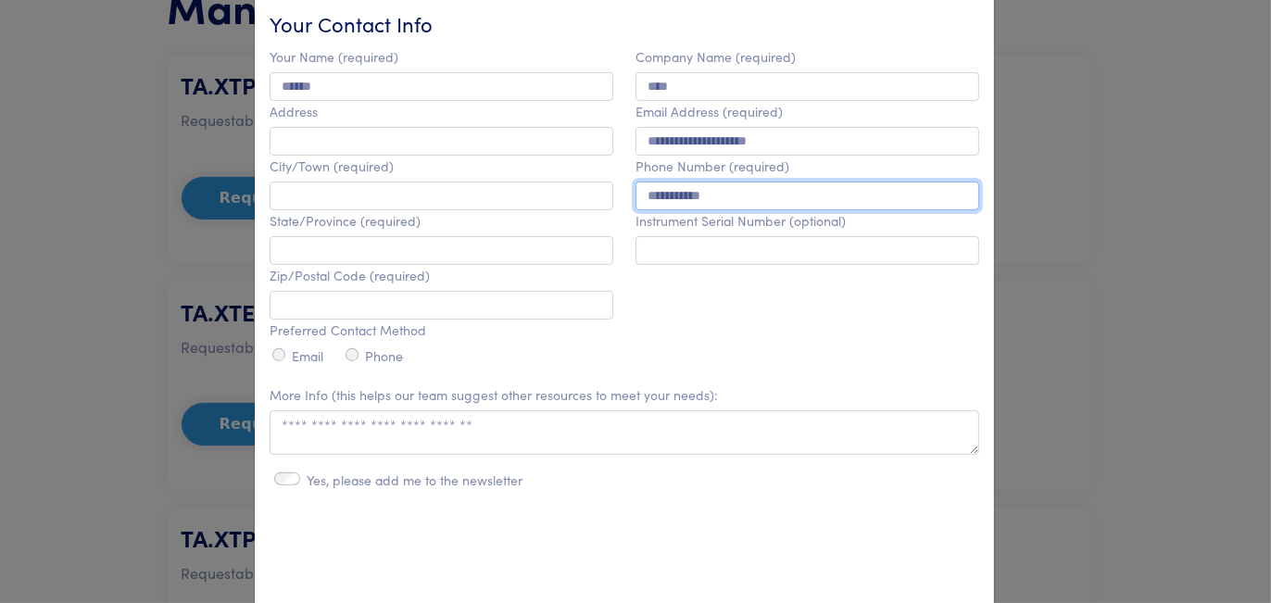
scroll to position [834, 0]
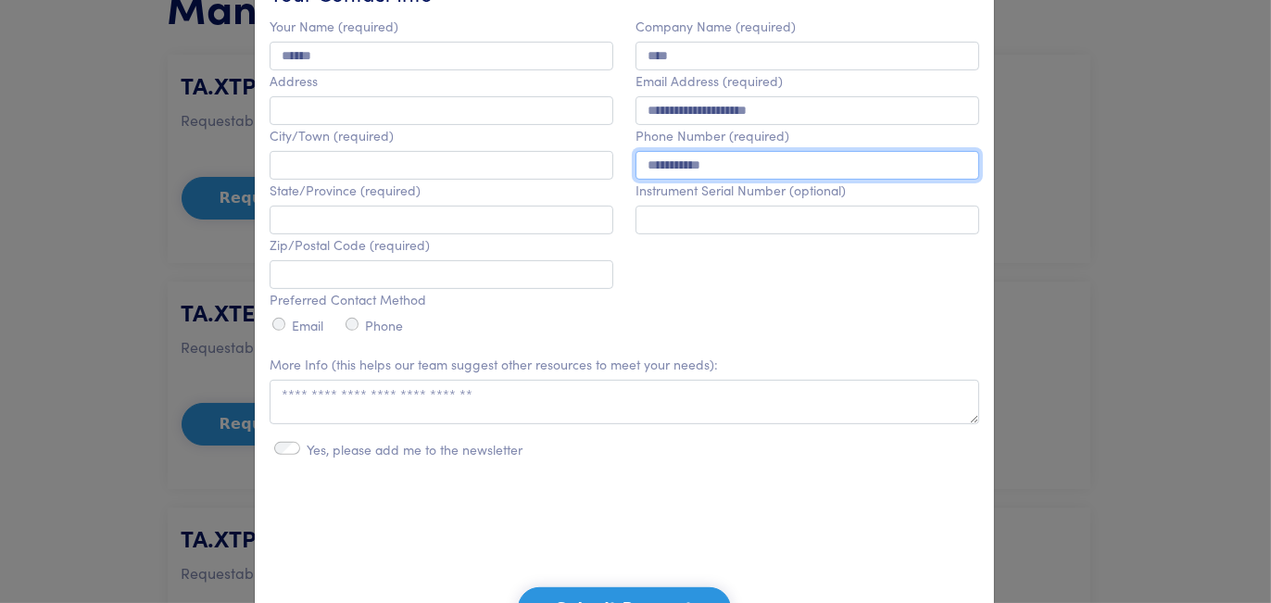
type input "**********"
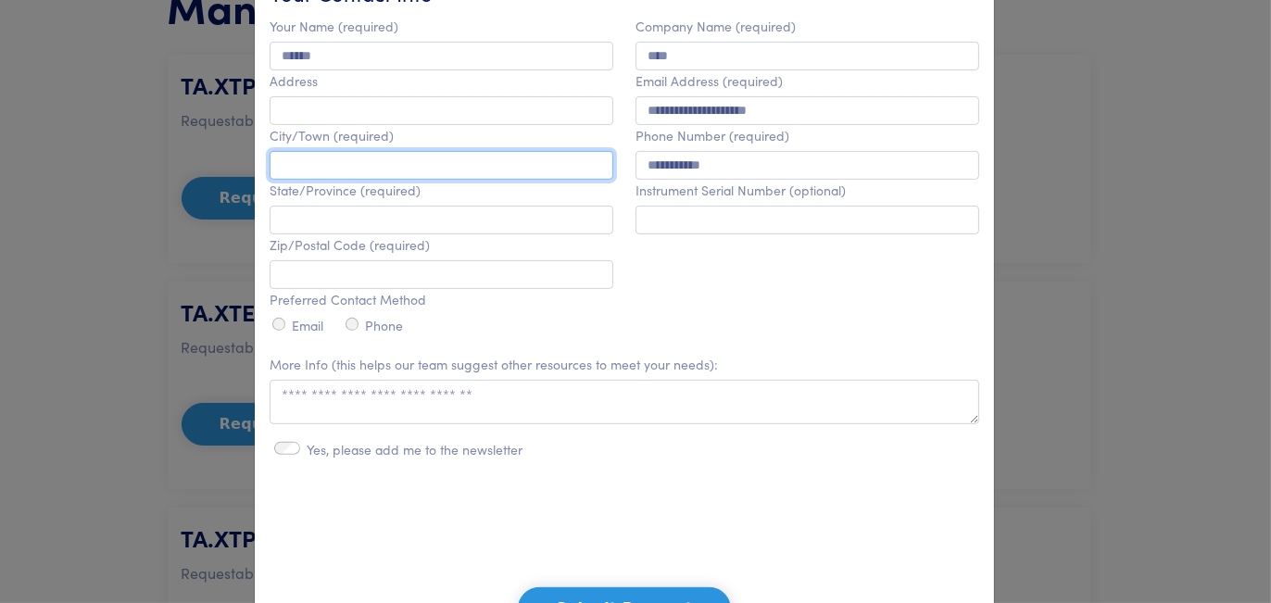
click at [447, 180] on input "text" at bounding box center [442, 165] width 344 height 29
type input "*"
type input "***"
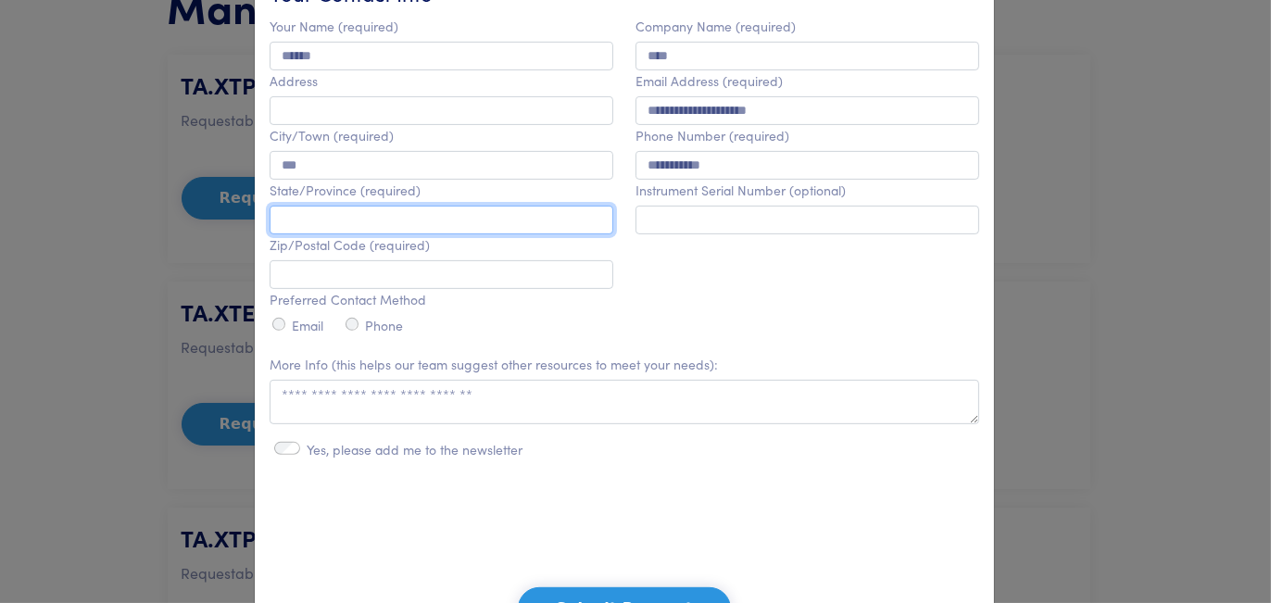
click at [454, 234] on input "text" at bounding box center [442, 220] width 344 height 29
type input "******"
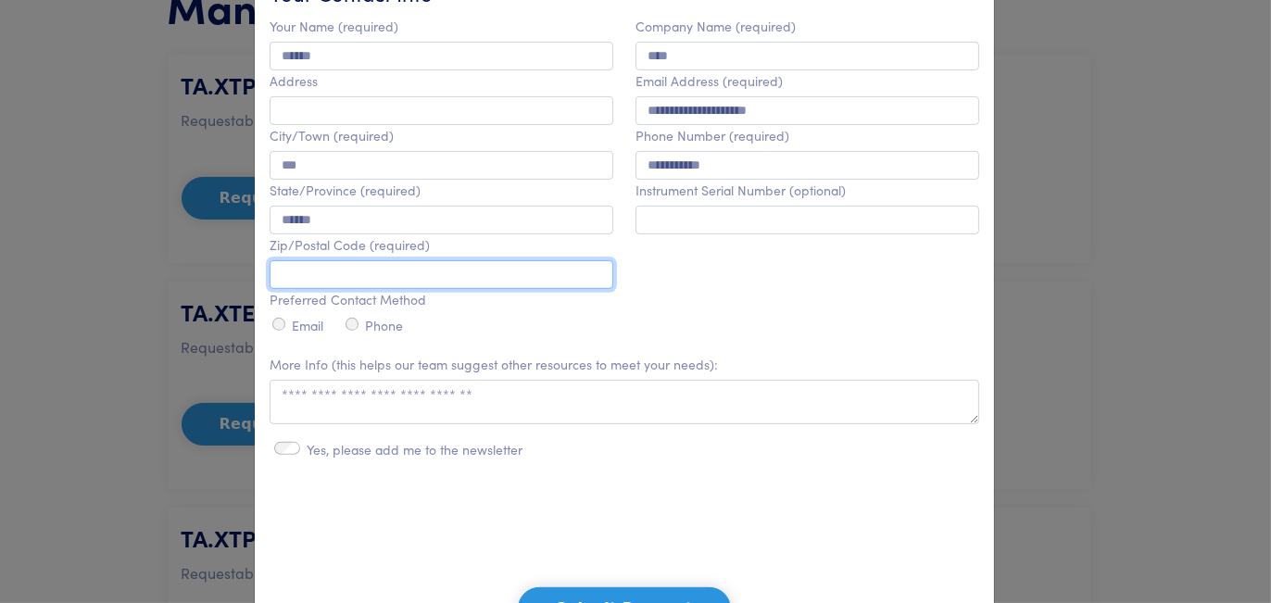
click at [453, 289] on input "text" at bounding box center [442, 274] width 344 height 29
type input "*******"
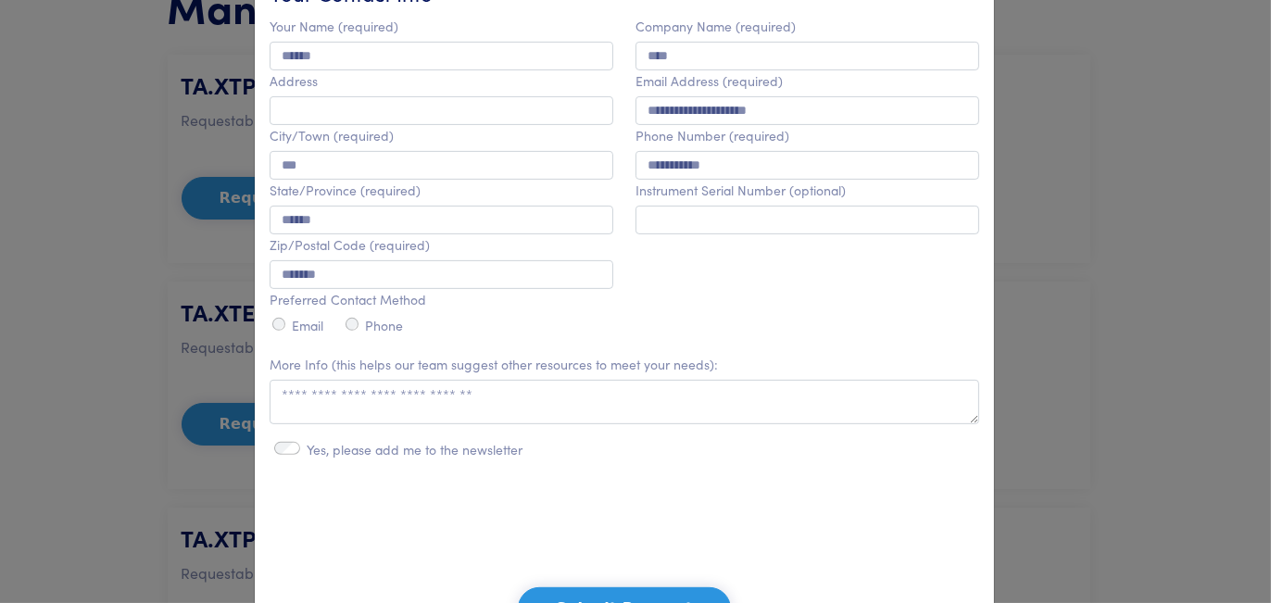
click at [288, 337] on div "Email" at bounding box center [297, 326] width 54 height 22
click at [285, 337] on div "Email" at bounding box center [297, 326] width 54 height 22
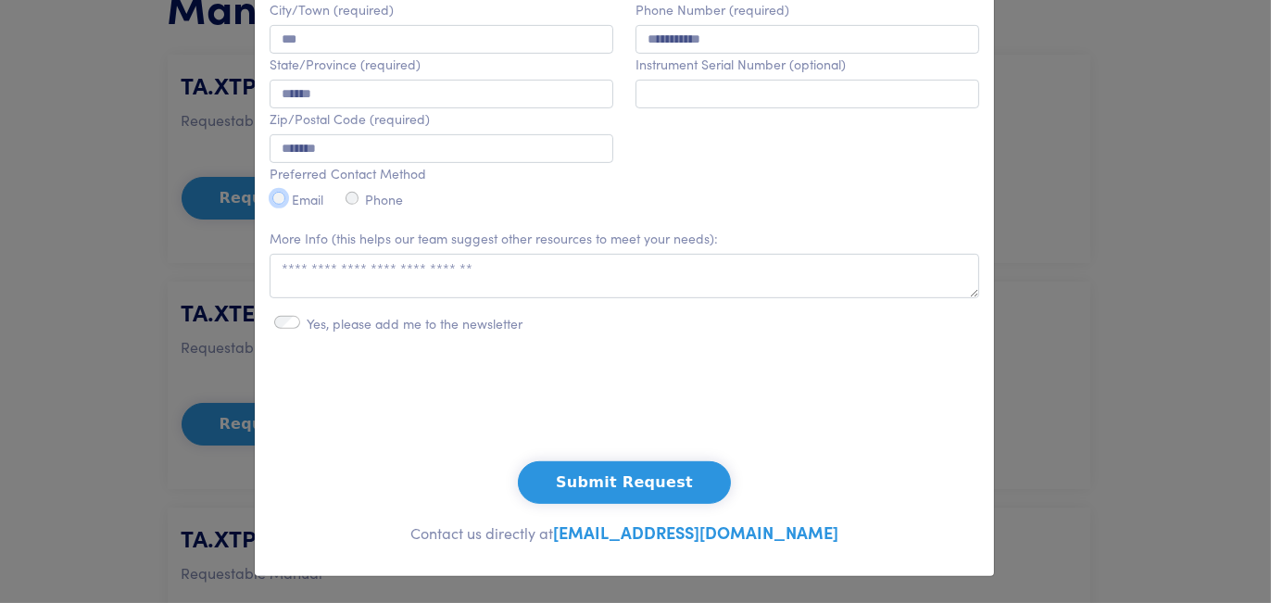
scroll to position [1019, 0]
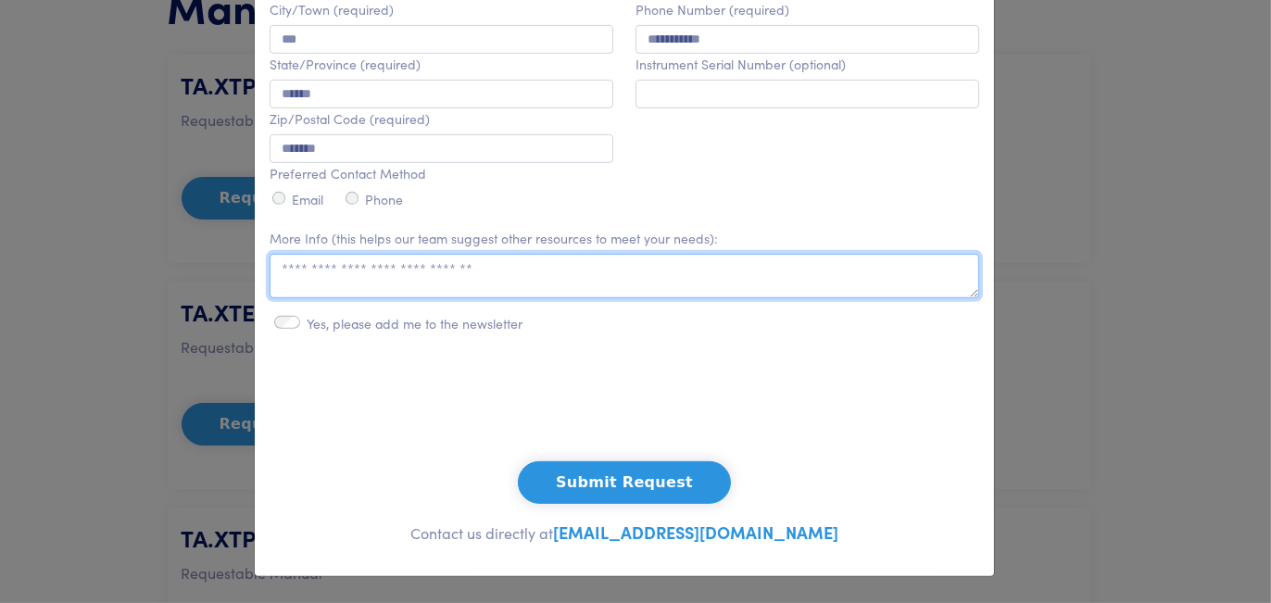
click at [466, 298] on textarea at bounding box center [625, 276] width 710 height 44
type textarea "*"
type textarea "**********"
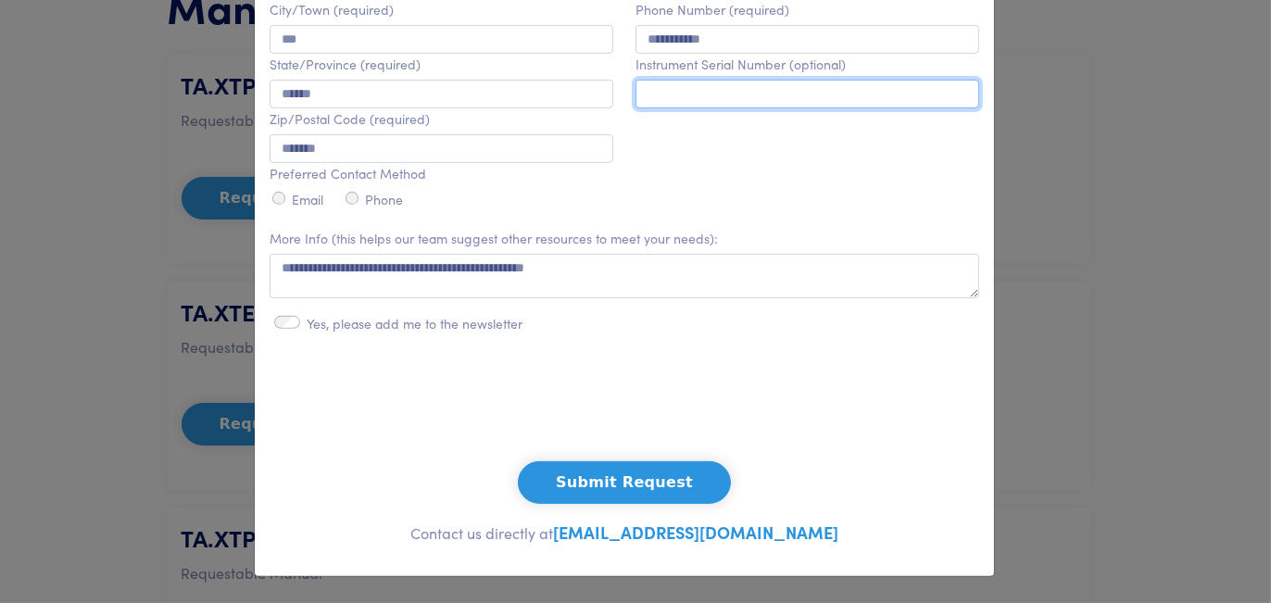
click at [801, 108] on input "text" at bounding box center [808, 94] width 344 height 29
type input "*"
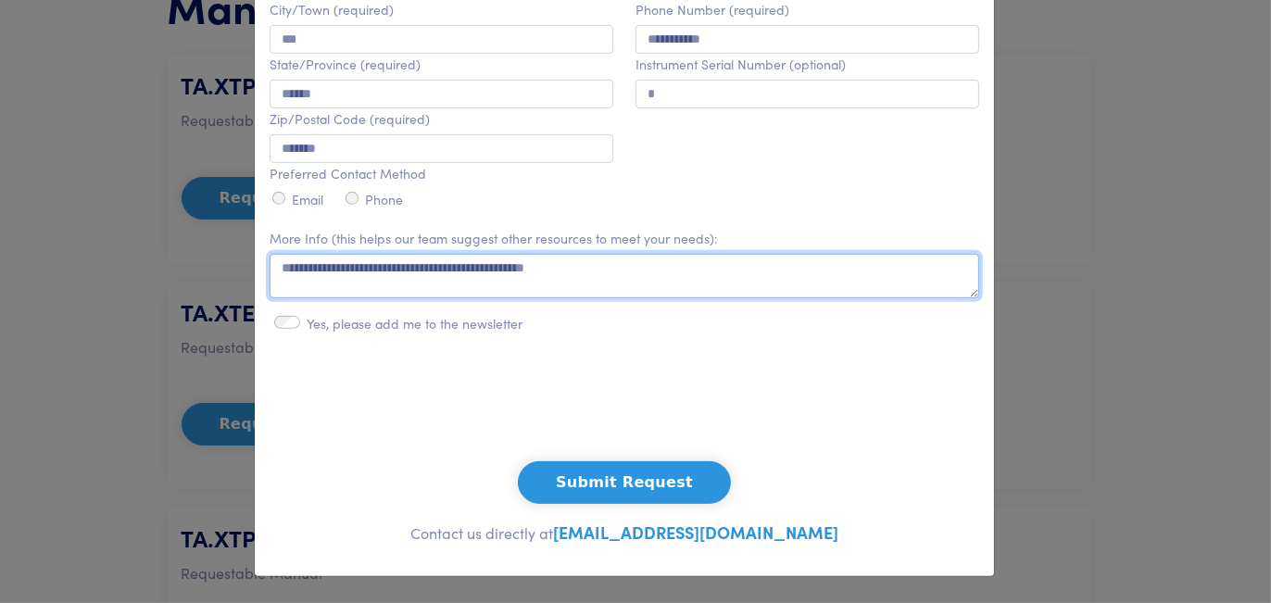
click at [598, 298] on textarea "**********" at bounding box center [625, 276] width 710 height 44
click at [579, 298] on textarea "**********" at bounding box center [625, 276] width 710 height 44
drag, startPoint x: 819, startPoint y: 359, endPoint x: 803, endPoint y: 359, distance: 15.7
click at [803, 298] on textarea "**********" at bounding box center [625, 276] width 710 height 44
type textarea "**********"
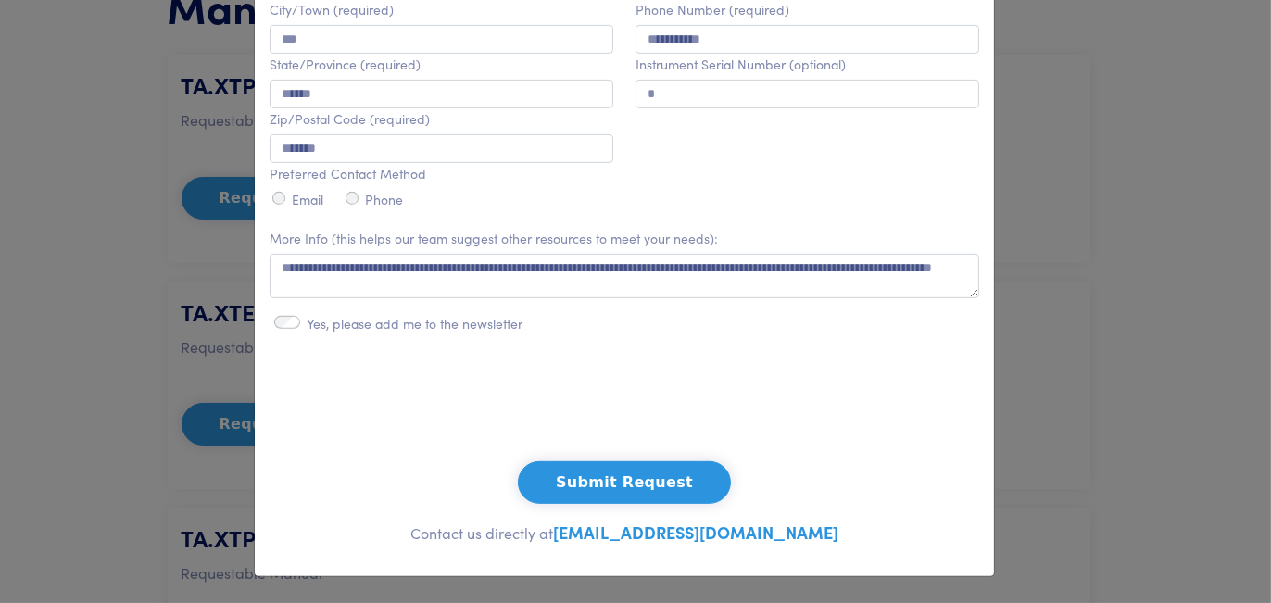
scroll to position [1146, 0]
click at [613, 472] on button "Submit Request" at bounding box center [624, 482] width 213 height 43
